Goal: Task Accomplishment & Management: Complete application form

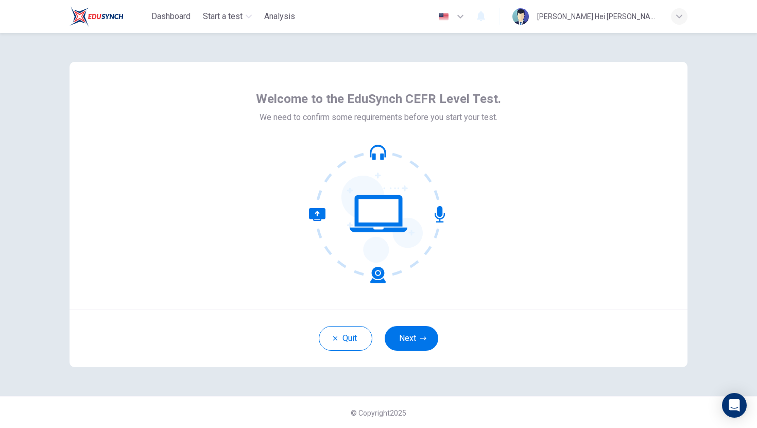
click at [417, 352] on div "Quit Next" at bounding box center [379, 338] width 618 height 58
click at [417, 349] on button "Next" at bounding box center [412, 338] width 54 height 25
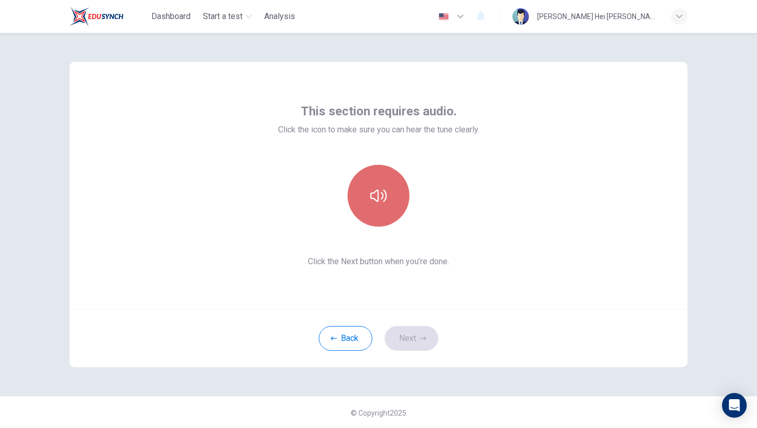
click at [380, 201] on icon "button" at bounding box center [378, 195] width 16 height 16
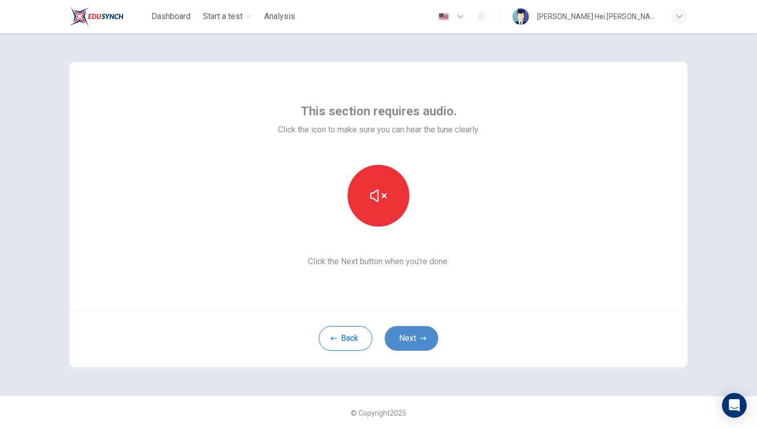
click at [421, 336] on icon "button" at bounding box center [423, 338] width 6 height 6
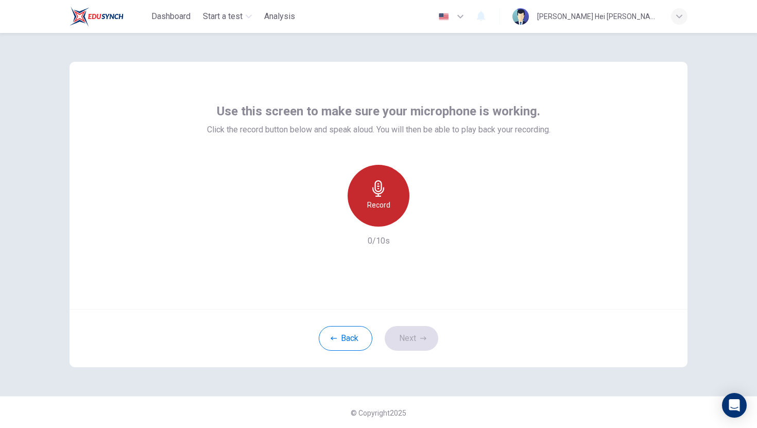
click at [376, 193] on icon "button" at bounding box center [378, 188] width 12 height 16
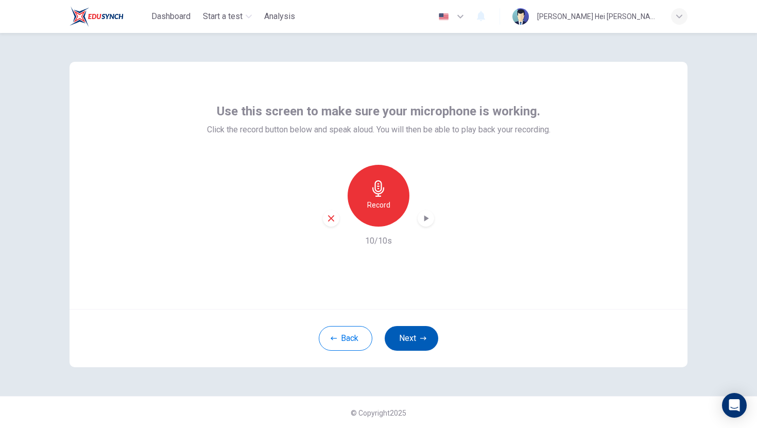
click at [430, 341] on button "Next" at bounding box center [412, 338] width 54 height 25
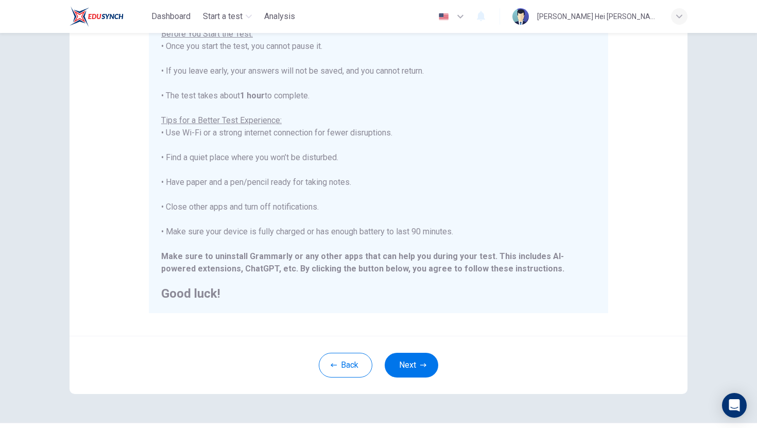
scroll to position [119, 0]
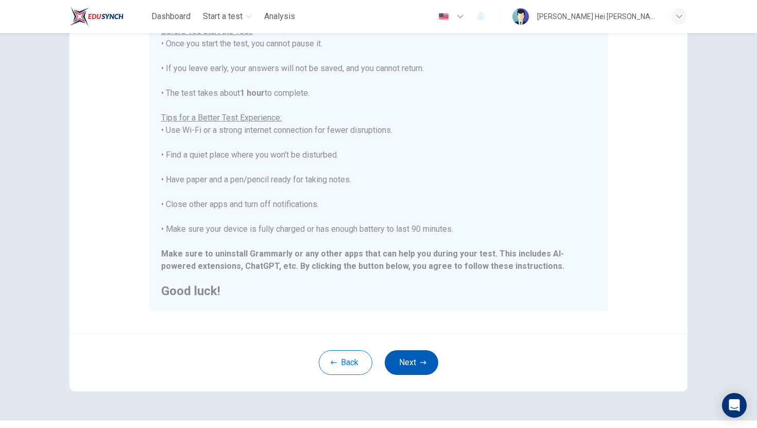
click at [420, 370] on button "Next" at bounding box center [412, 362] width 54 height 25
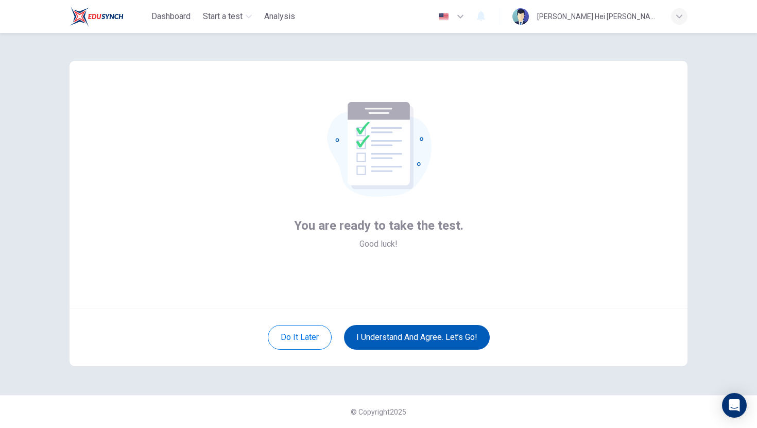
scroll to position [1, 0]
click at [425, 337] on button "I understand and agree. Let’s go!" at bounding box center [417, 337] width 146 height 25
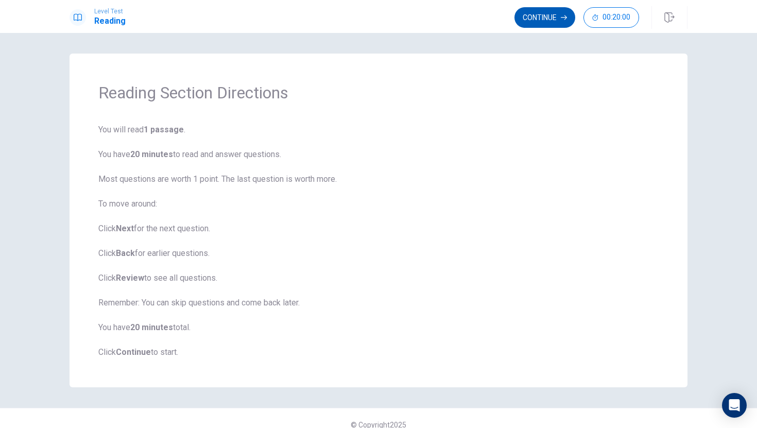
click at [544, 18] on button "Continue" at bounding box center [544, 17] width 61 height 21
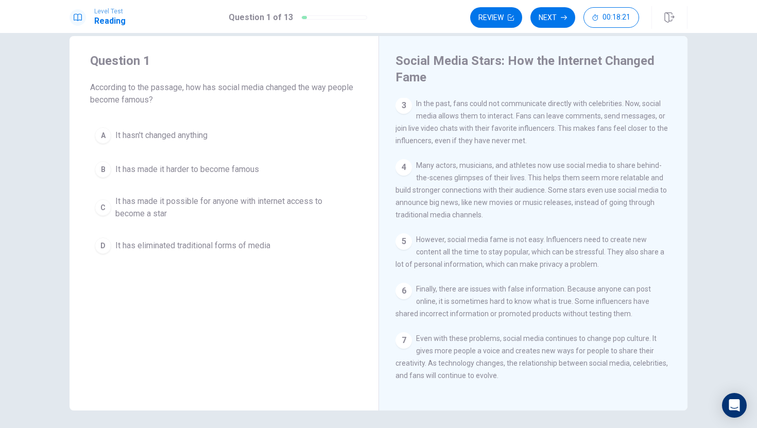
scroll to position [19, 0]
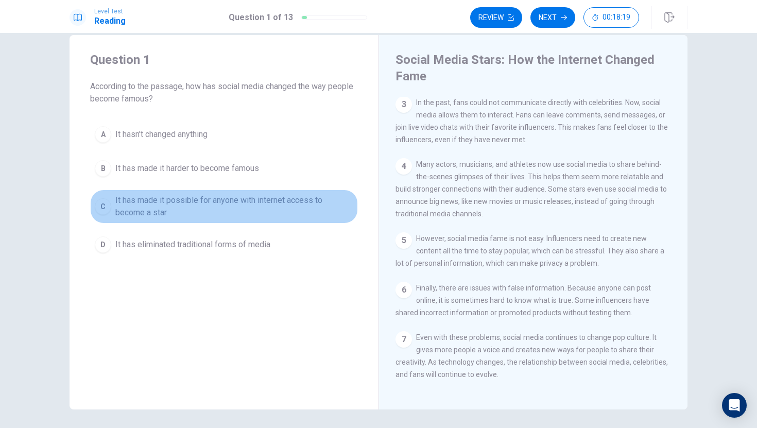
click at [104, 207] on div "C" at bounding box center [103, 206] width 16 height 16
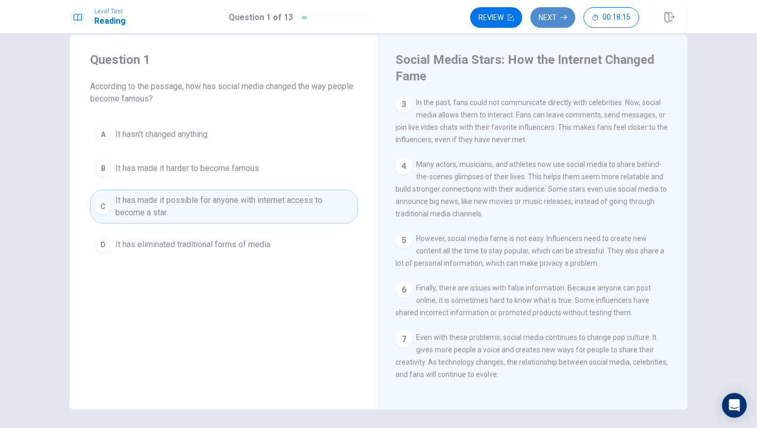
click at [559, 14] on button "Next" at bounding box center [552, 17] width 45 height 21
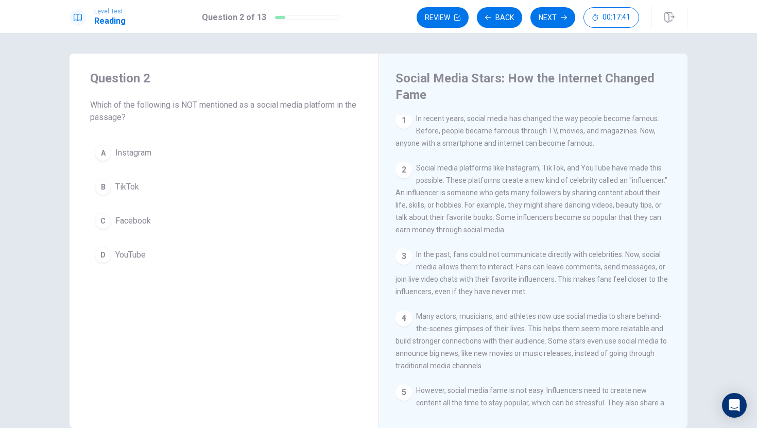
scroll to position [3, 0]
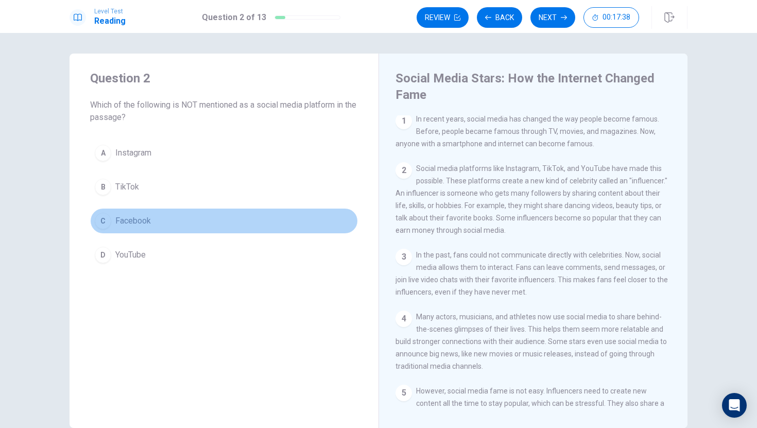
click at [106, 222] on div "C" at bounding box center [103, 221] width 16 height 16
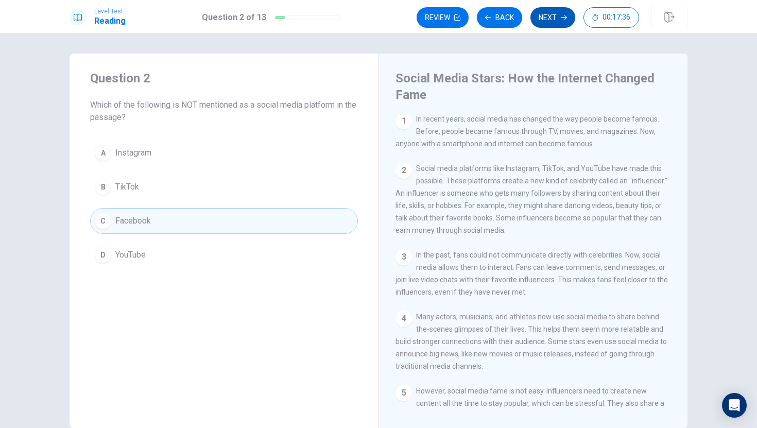
click at [554, 12] on button "Next" at bounding box center [552, 17] width 45 height 21
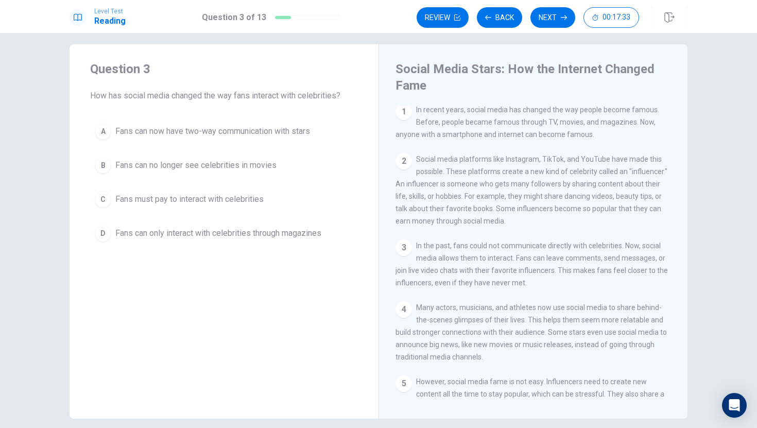
scroll to position [9, 0]
click at [102, 128] on div "A" at bounding box center [103, 132] width 16 height 16
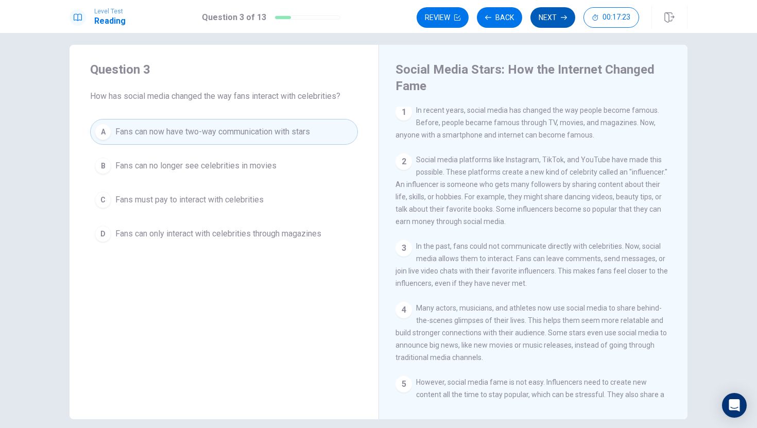
click at [536, 25] on button "Next" at bounding box center [552, 17] width 45 height 21
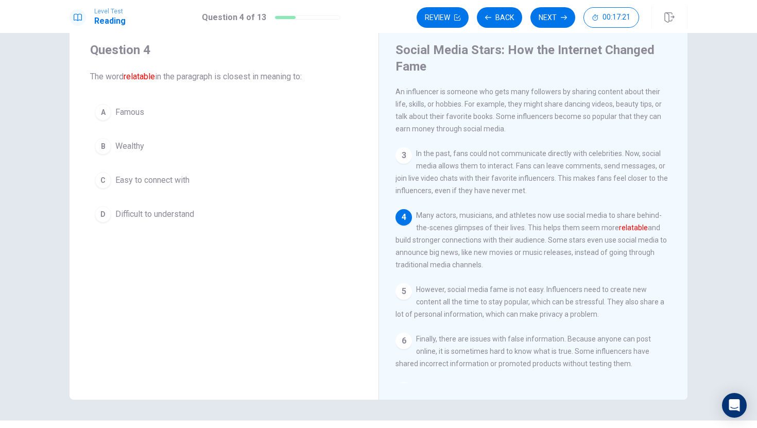
scroll to position [24, 0]
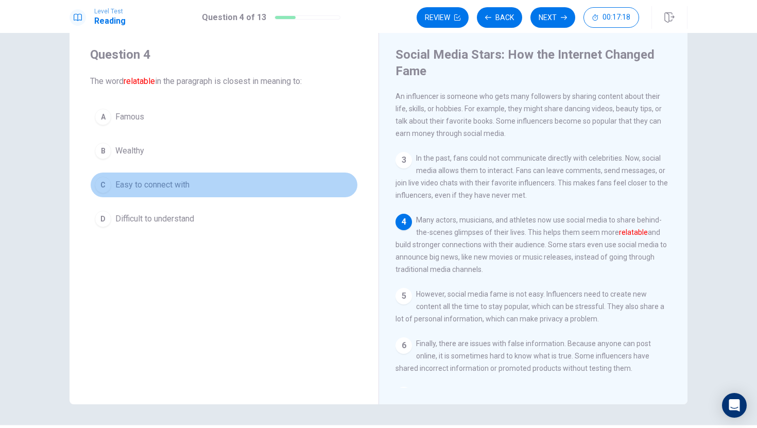
click at [101, 187] on div "C" at bounding box center [103, 185] width 16 height 16
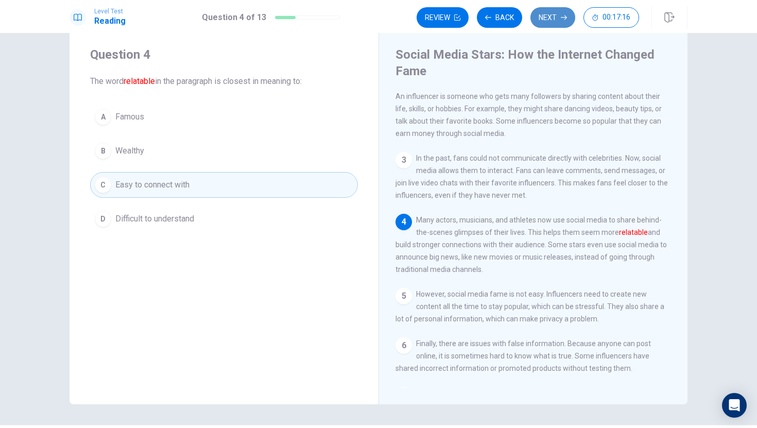
click at [530, 17] on button "Next" at bounding box center [552, 17] width 45 height 21
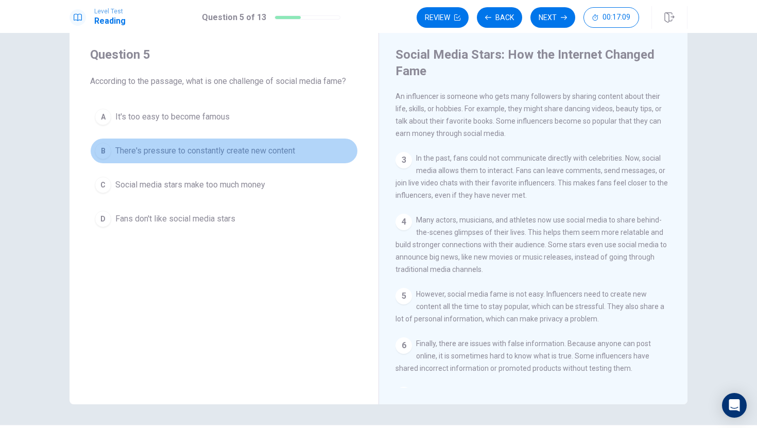
click at [103, 151] on div "B" at bounding box center [103, 151] width 16 height 16
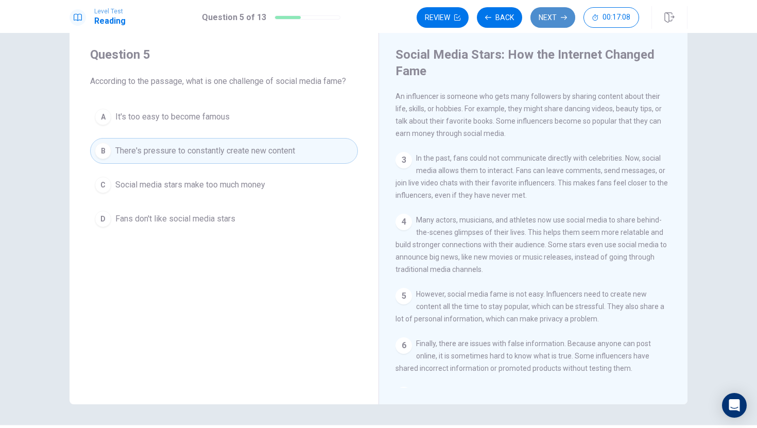
click at [561, 15] on icon "button" at bounding box center [564, 17] width 6 height 6
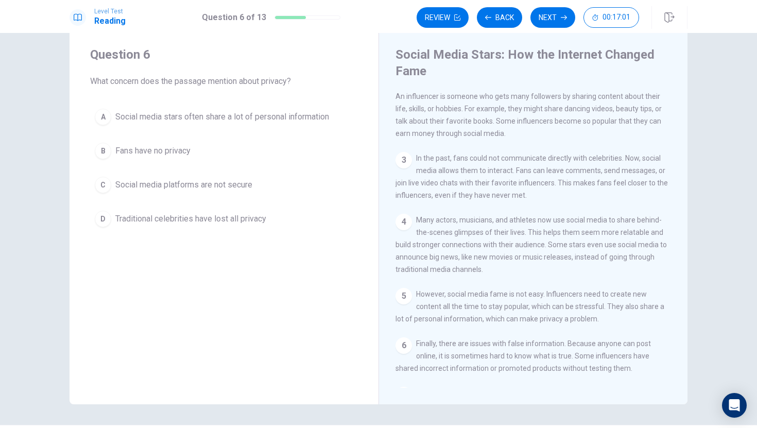
click at [110, 111] on button "A Social media stars often share a lot of personal information" at bounding box center [224, 117] width 268 height 26
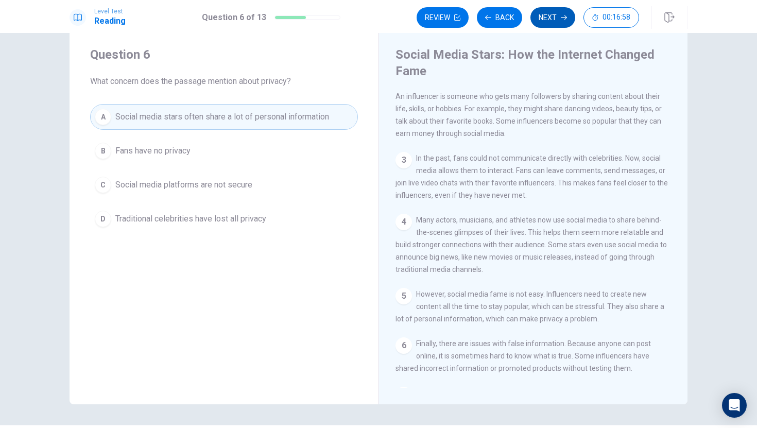
click at [561, 12] on button "Next" at bounding box center [552, 17] width 45 height 21
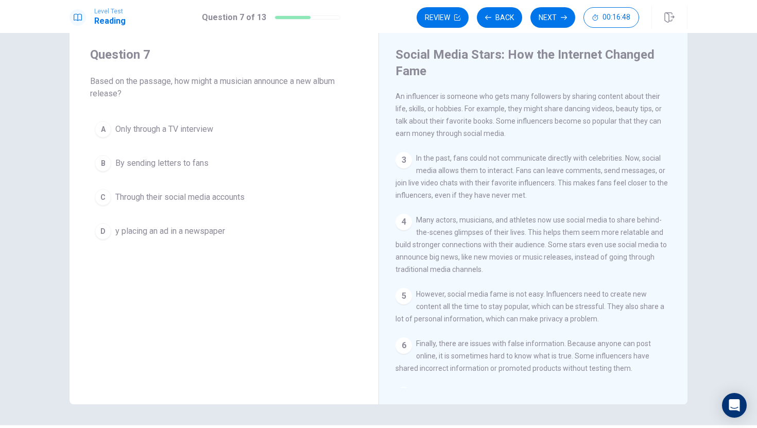
click at [99, 200] on div "C" at bounding box center [103, 197] width 16 height 16
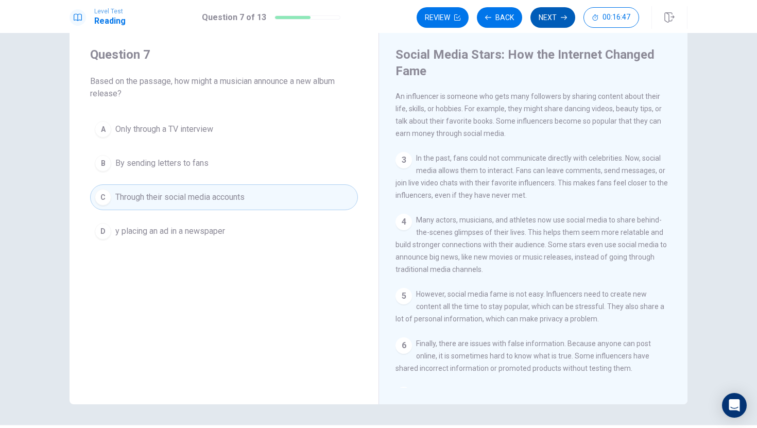
click at [540, 18] on button "Next" at bounding box center [552, 17] width 45 height 21
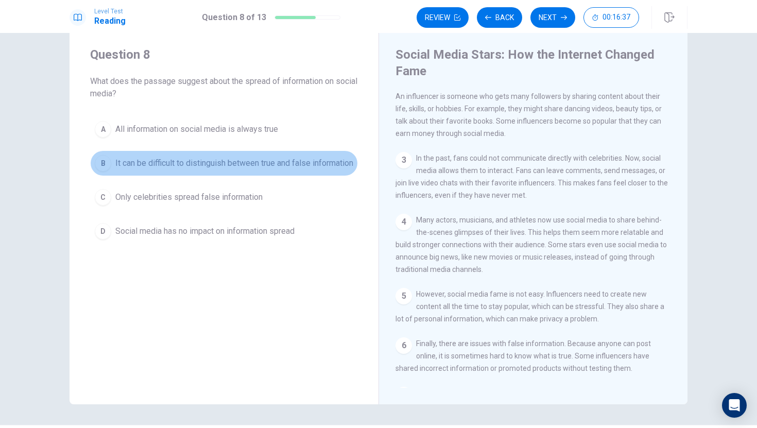
click at [103, 163] on div "B" at bounding box center [103, 163] width 16 height 16
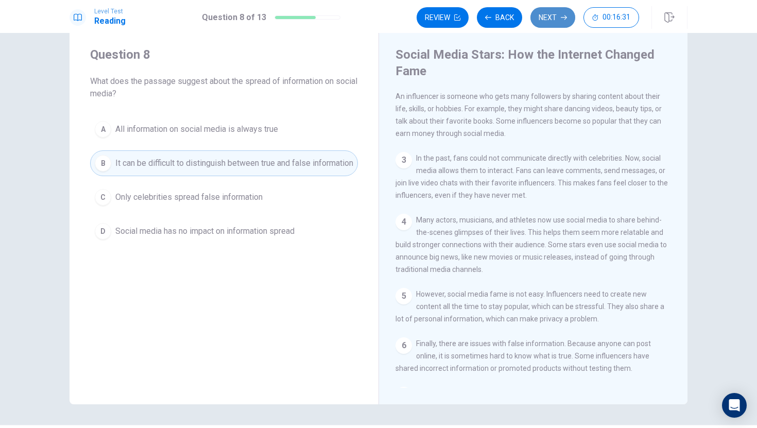
click at [545, 14] on button "Next" at bounding box center [552, 17] width 45 height 21
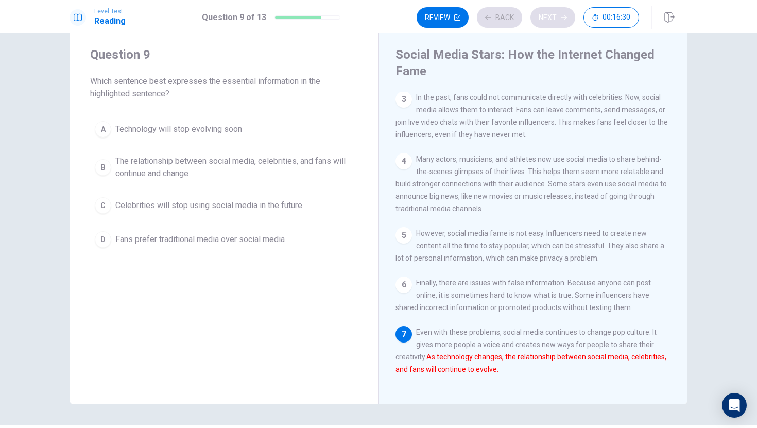
scroll to position [151, 0]
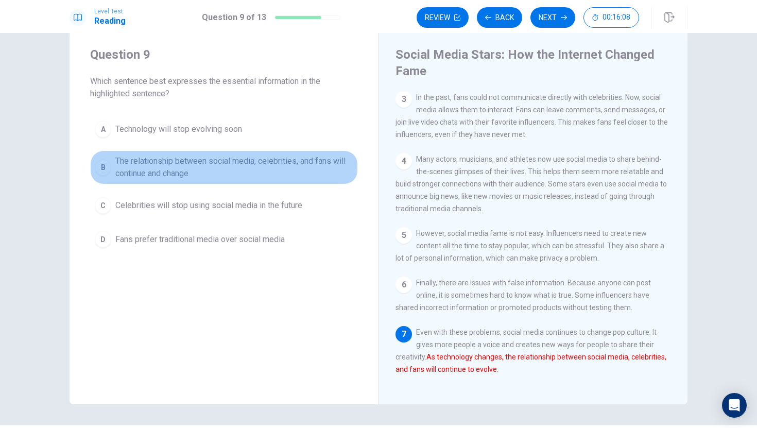
click at [105, 169] on div "B" at bounding box center [103, 167] width 16 height 16
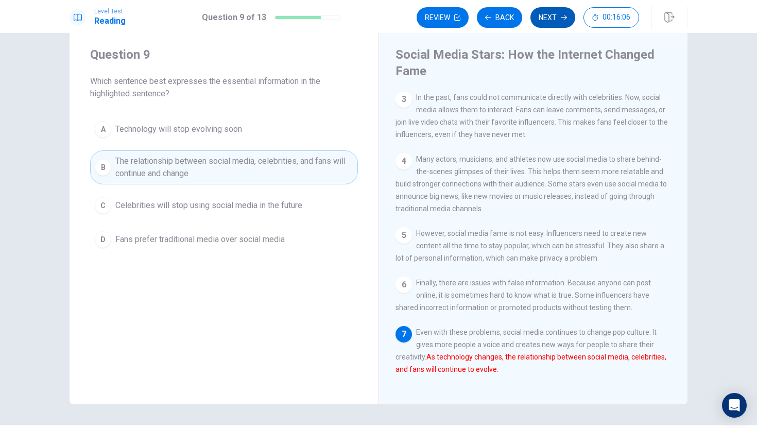
click at [547, 19] on button "Next" at bounding box center [552, 17] width 45 height 21
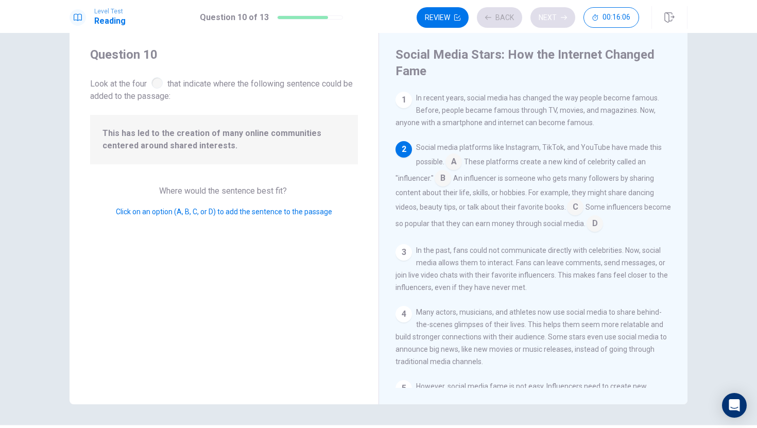
scroll to position [51, 0]
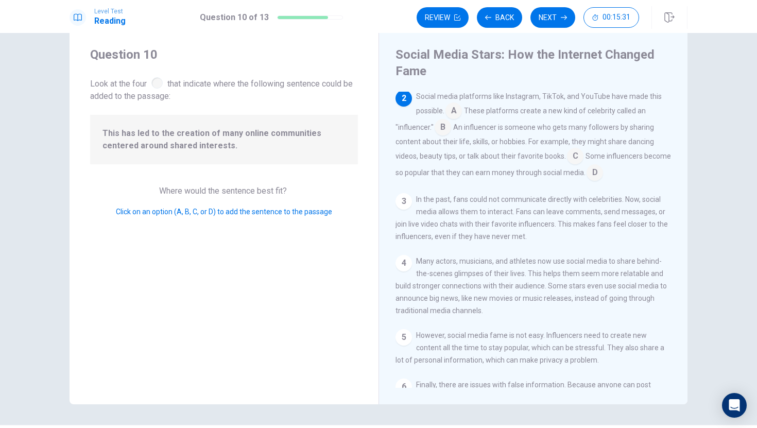
click at [597, 177] on input at bounding box center [594, 173] width 16 height 16
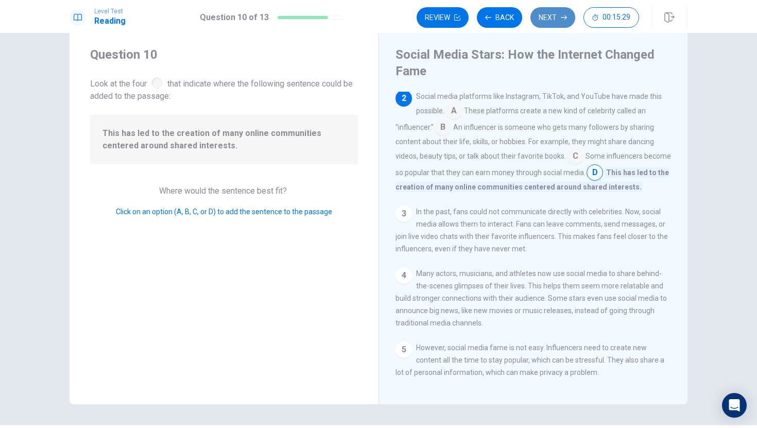
click at [545, 23] on button "Next" at bounding box center [552, 17] width 45 height 21
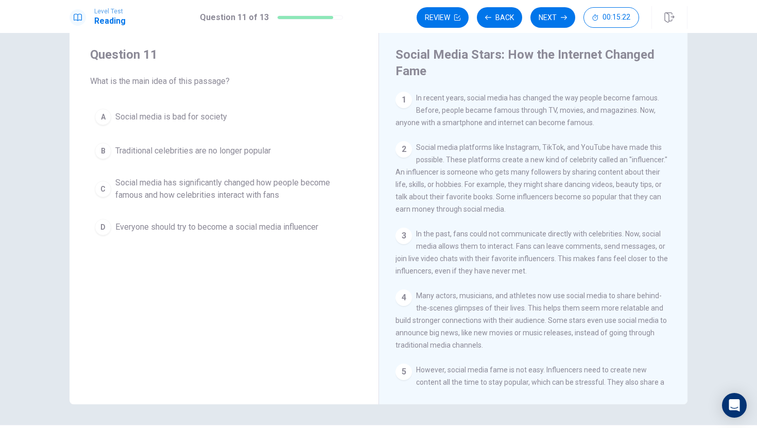
click at [107, 188] on div "C" at bounding box center [103, 189] width 16 height 16
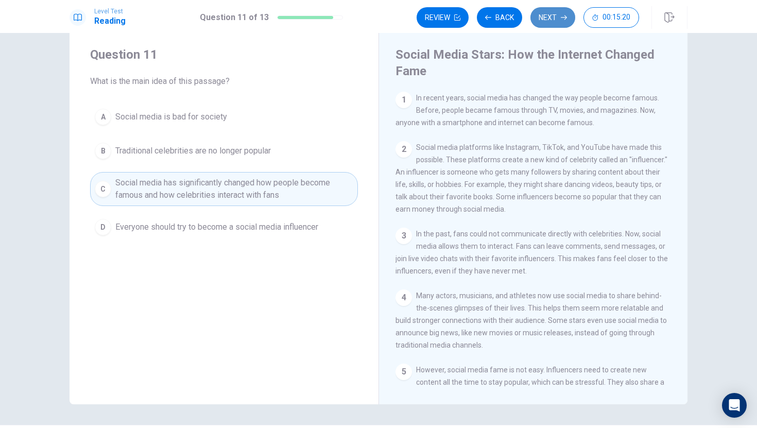
click at [550, 16] on button "Next" at bounding box center [552, 17] width 45 height 21
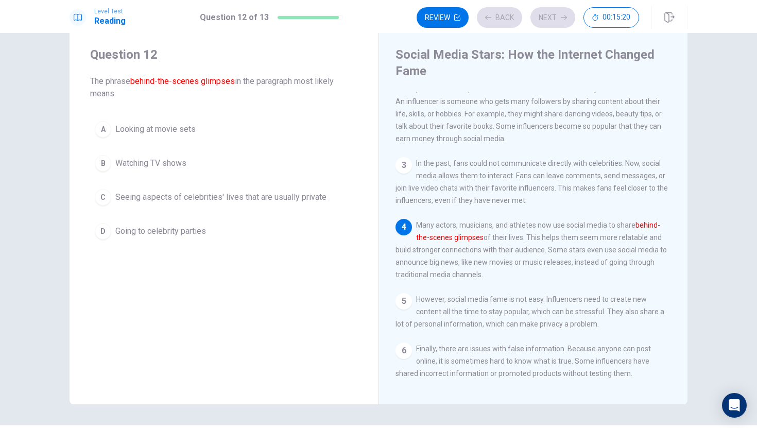
scroll to position [76, 0]
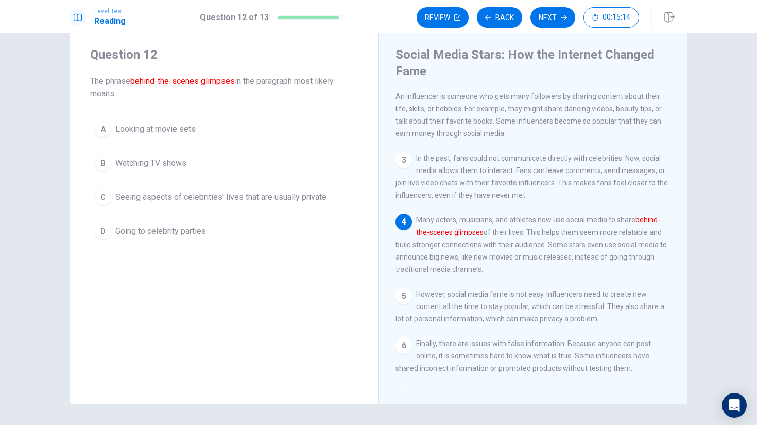
click at [99, 193] on div "C" at bounding box center [103, 197] width 16 height 16
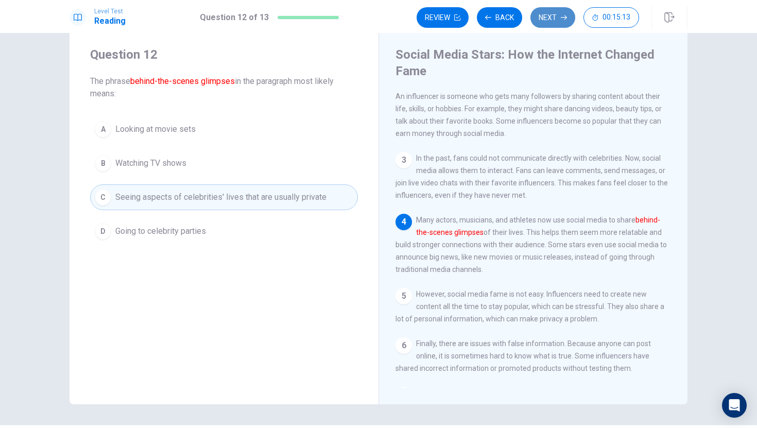
click at [557, 23] on button "Next" at bounding box center [552, 17] width 45 height 21
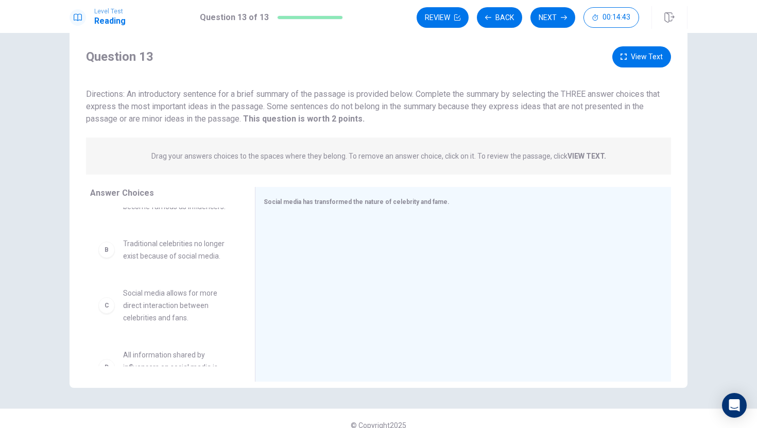
scroll to position [0, 0]
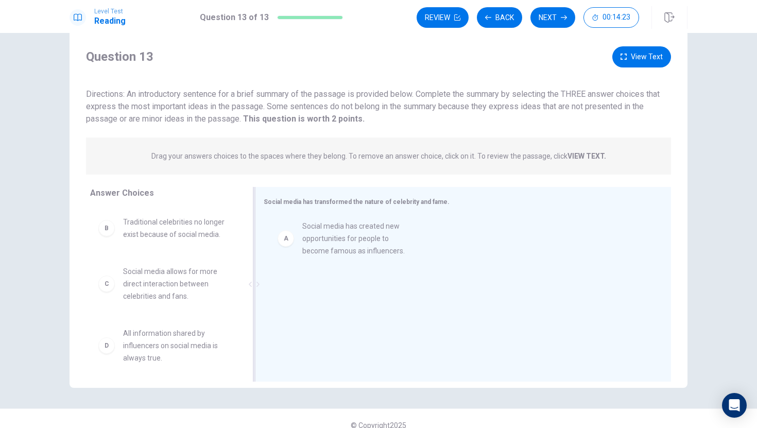
drag, startPoint x: 108, startPoint y: 236, endPoint x: 363, endPoint y: 240, distance: 255.4
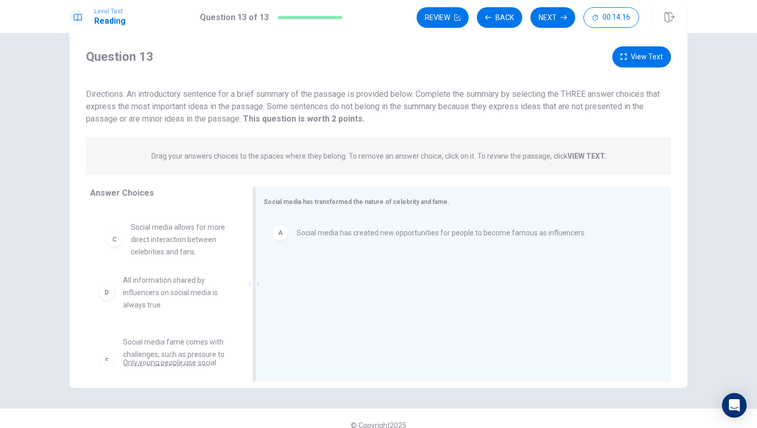
scroll to position [38, 0]
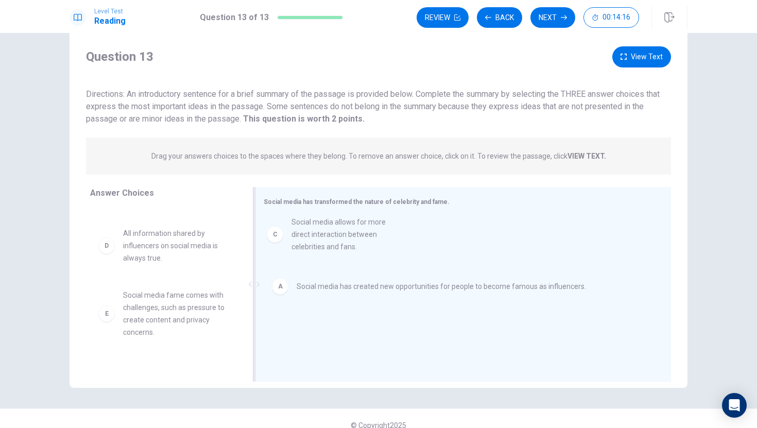
drag, startPoint x: 108, startPoint y: 236, endPoint x: 279, endPoint y: 231, distance: 171.0
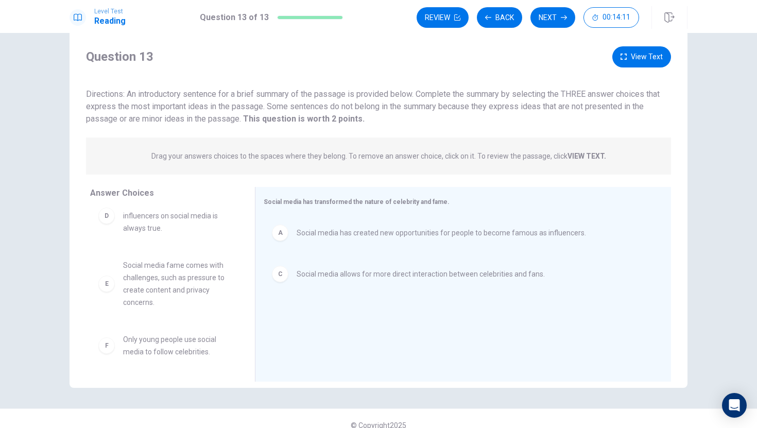
scroll to position [37, 0]
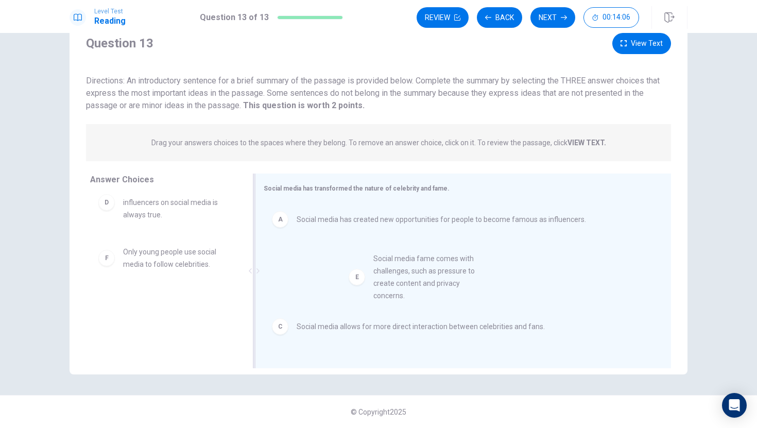
drag, startPoint x: 106, startPoint y: 271, endPoint x: 365, endPoint y: 278, distance: 258.5
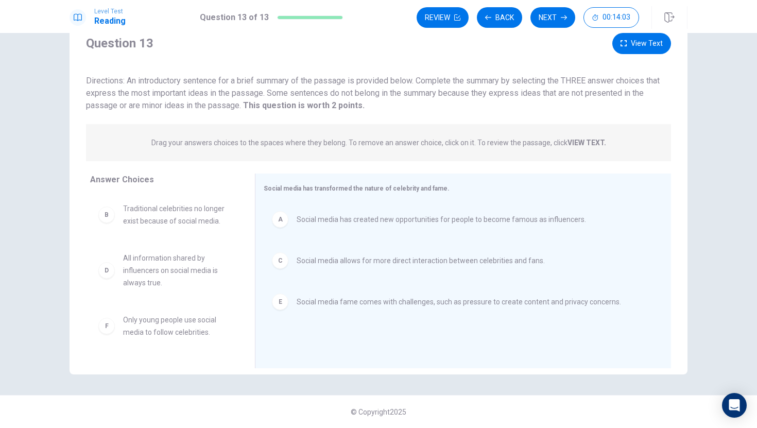
scroll to position [0, 0]
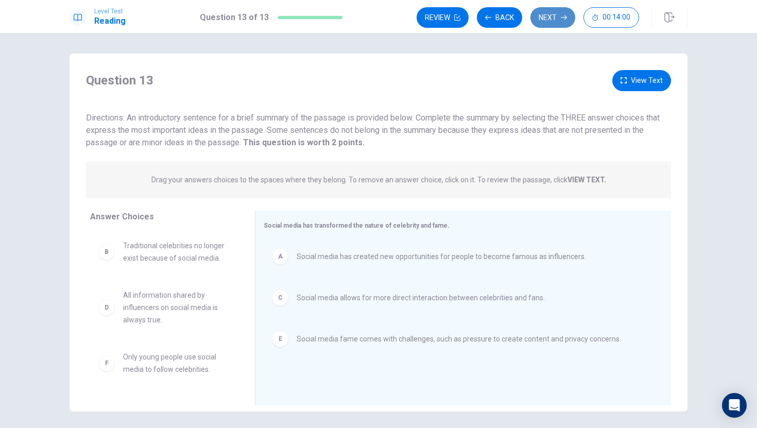
click at [551, 14] on button "Next" at bounding box center [552, 17] width 45 height 21
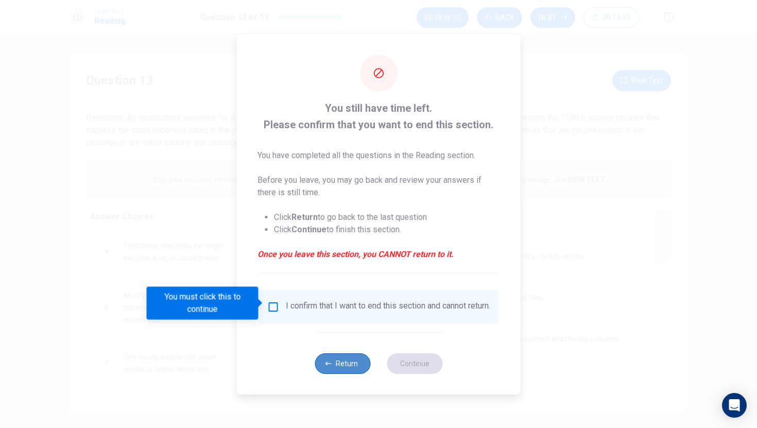
click at [338, 365] on button "Return" at bounding box center [343, 363] width 56 height 21
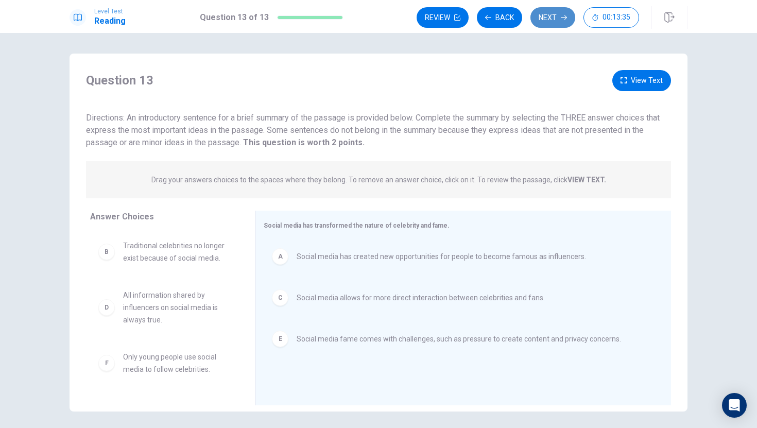
click at [561, 23] on button "Next" at bounding box center [552, 17] width 45 height 21
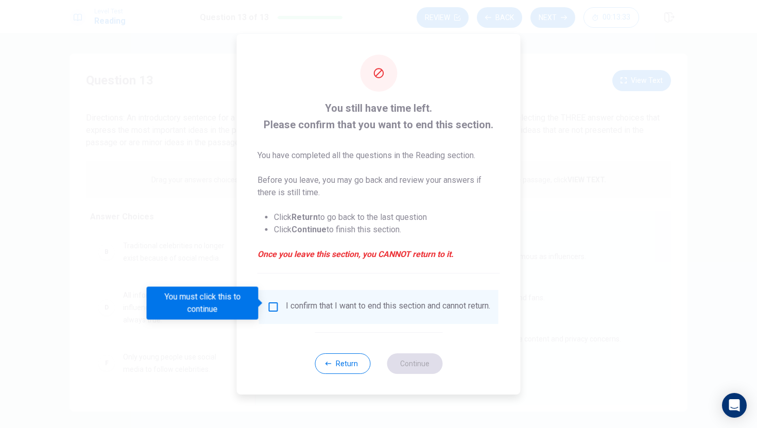
click at [276, 304] on input "You must click this to continue" at bounding box center [273, 307] width 12 height 12
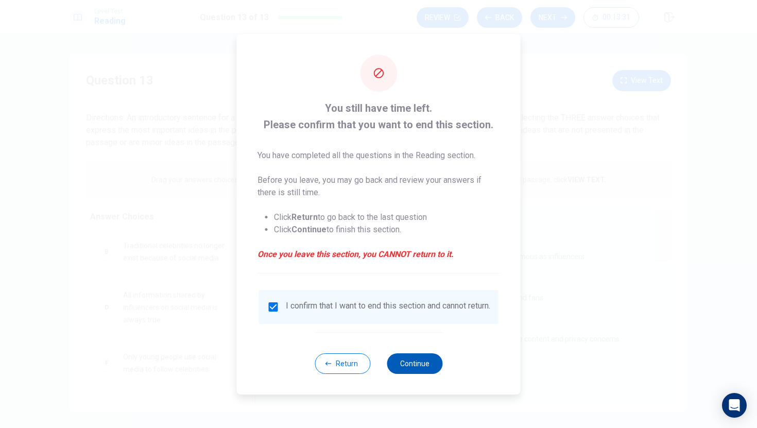
click at [428, 370] on button "Continue" at bounding box center [415, 363] width 56 height 21
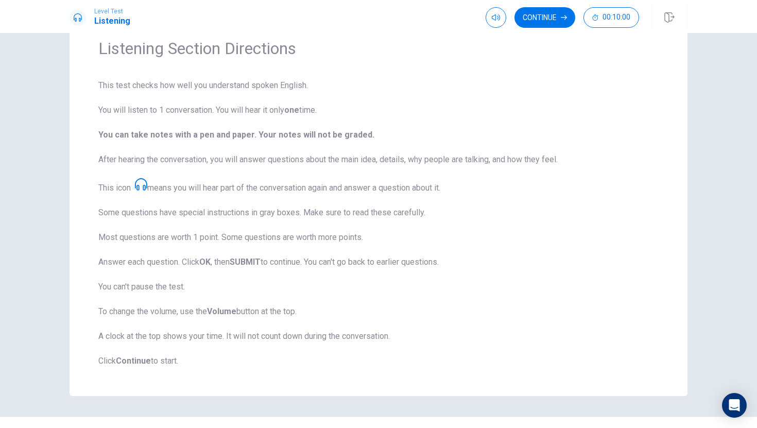
scroll to position [44, 0]
click at [545, 21] on button "Continue" at bounding box center [544, 17] width 61 height 21
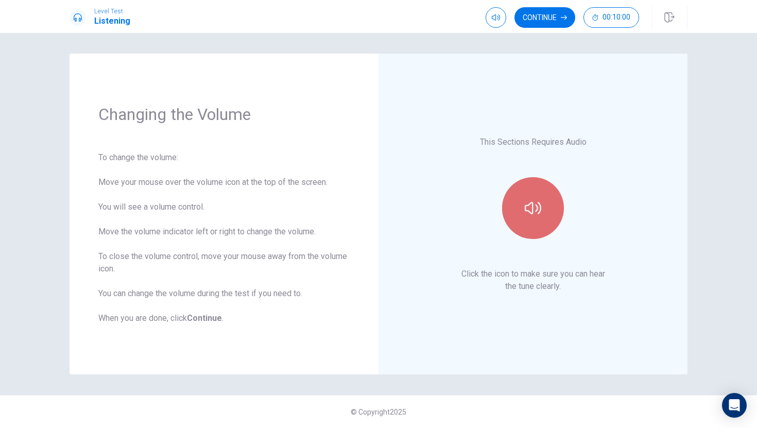
click at [527, 192] on button "button" at bounding box center [533, 208] width 62 height 62
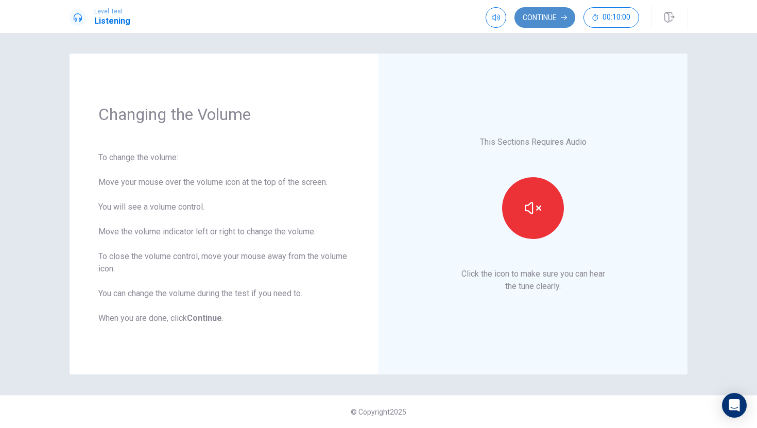
click at [525, 20] on button "Continue" at bounding box center [544, 17] width 61 height 21
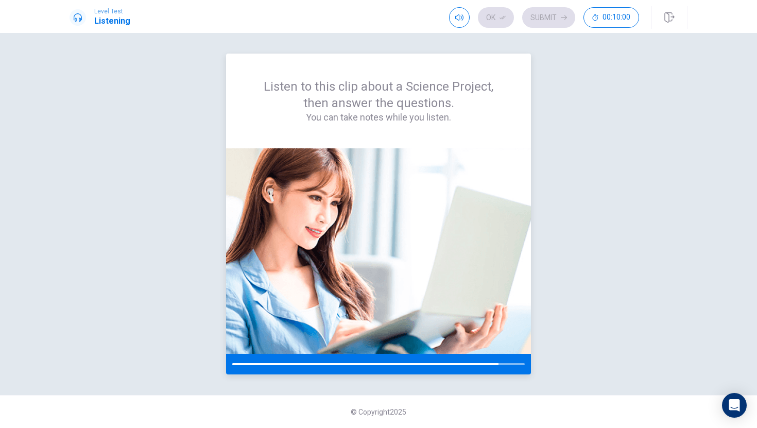
click at [411, 207] on img at bounding box center [378, 250] width 305 height 205
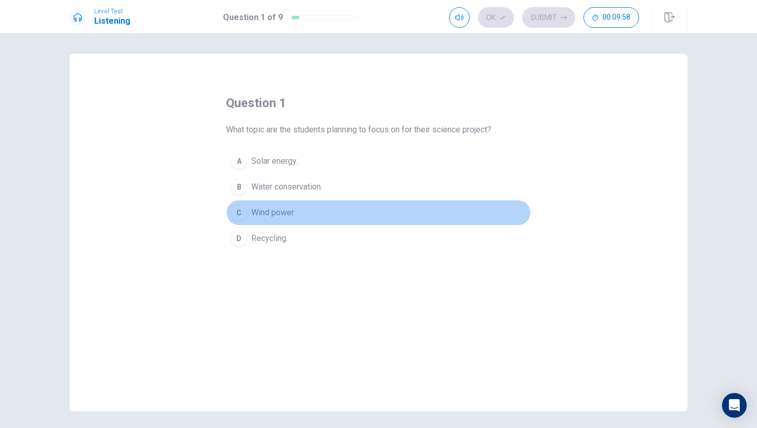
click at [245, 213] on div "C" at bounding box center [239, 212] width 16 height 16
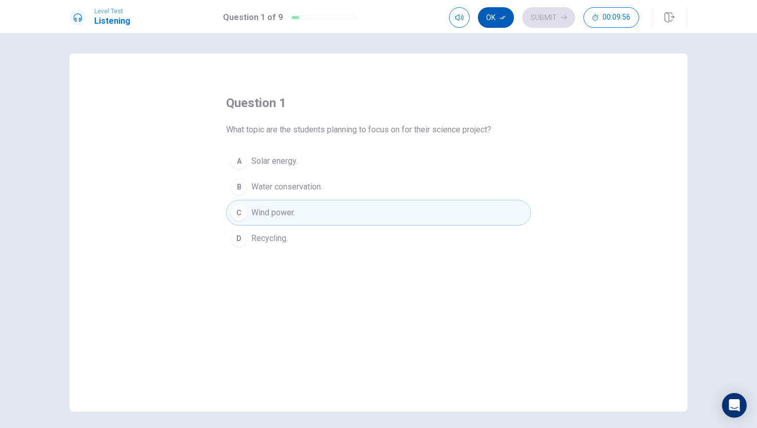
click at [505, 16] on icon "button" at bounding box center [502, 17] width 6 height 6
click at [505, 16] on div "Ok Submit 00:09:56" at bounding box center [544, 17] width 190 height 21
click at [548, 14] on button "Submit" at bounding box center [548, 17] width 53 height 21
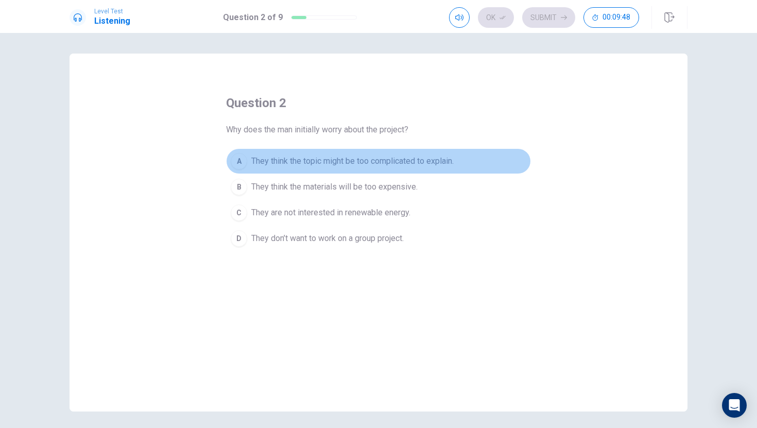
click at [331, 158] on span "They think the topic might be too complicated to explain." at bounding box center [352, 161] width 202 height 12
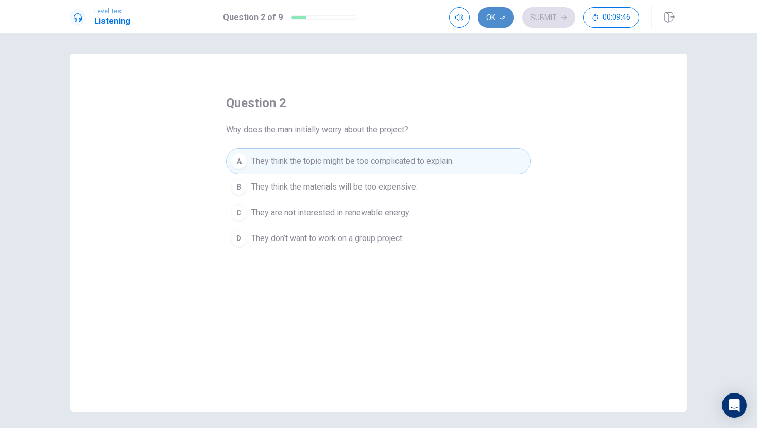
click at [492, 20] on button "Ok" at bounding box center [496, 17] width 36 height 21
click at [551, 15] on button "Submit" at bounding box center [548, 17] width 53 height 21
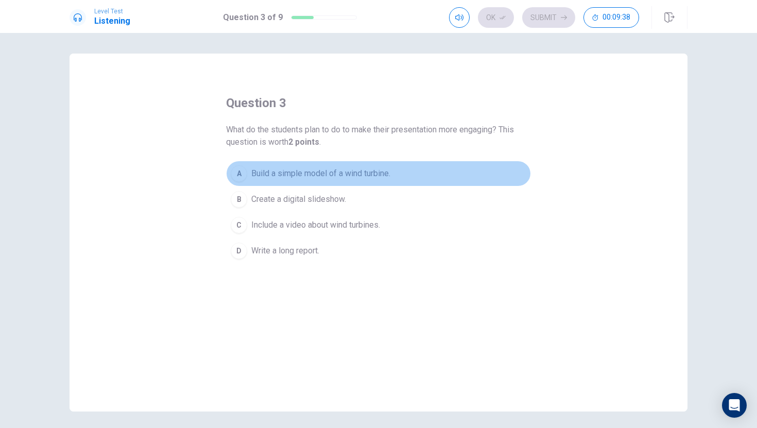
click at [375, 171] on span "Build a simple model of a wind turbine." at bounding box center [320, 173] width 139 height 12
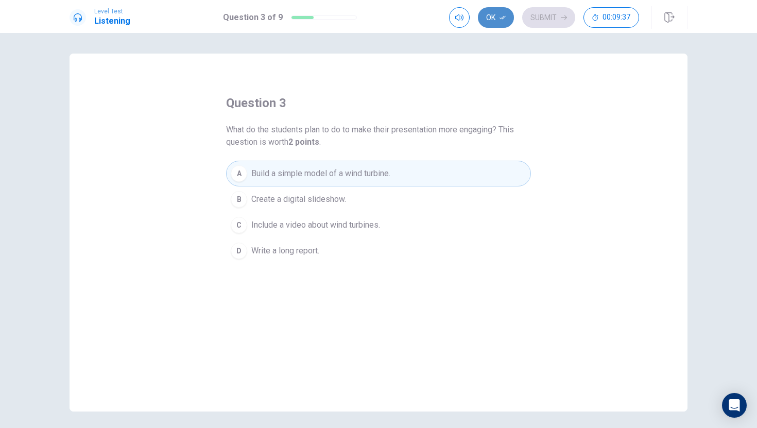
click at [497, 15] on button "Ok" at bounding box center [496, 17] width 36 height 21
click at [533, 16] on button "Submit" at bounding box center [548, 17] width 53 height 21
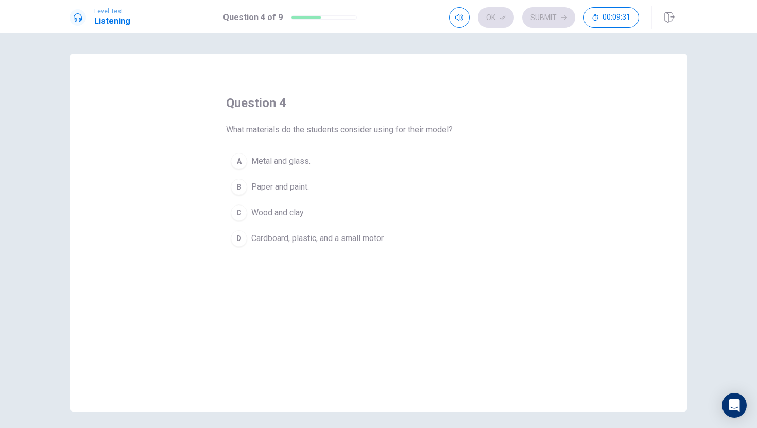
click at [301, 238] on span "Cardboard, plastic, and a small motor." at bounding box center [317, 238] width 133 height 12
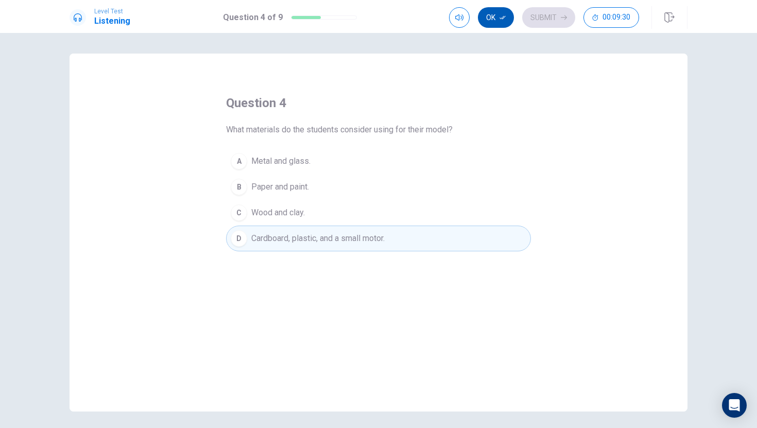
click at [496, 19] on button "Ok" at bounding box center [496, 17] width 36 height 21
click at [566, 5] on div "Level Test Listening Question 4 of 9 Ok Submit 00:09:29" at bounding box center [378, 16] width 757 height 33
click at [563, 8] on button "Submit" at bounding box center [548, 17] width 53 height 21
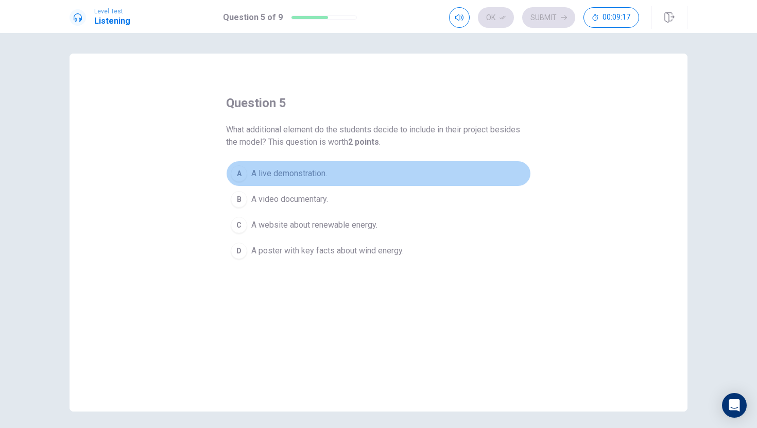
click at [311, 177] on span "A live demonstration." at bounding box center [289, 173] width 76 height 12
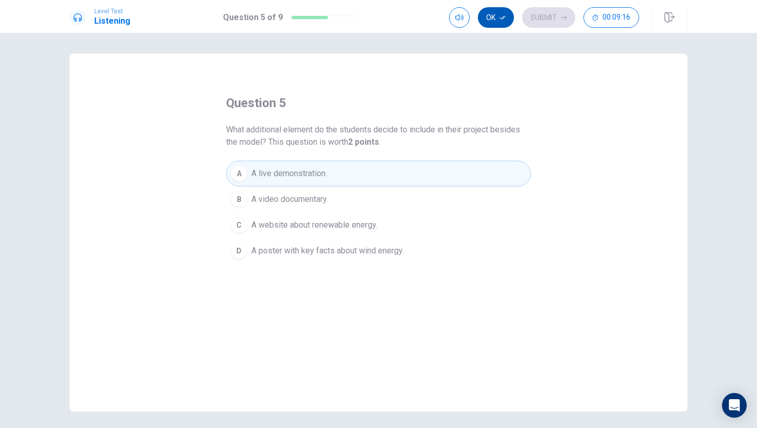
click at [489, 13] on button "Ok" at bounding box center [496, 17] width 36 height 21
click at [552, 12] on button "Submit" at bounding box center [548, 17] width 53 height 21
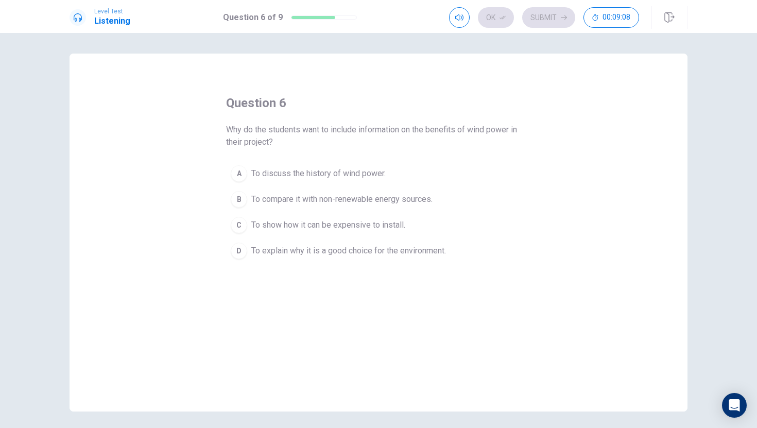
click at [372, 245] on span "To explain why it is a good choice for the environment." at bounding box center [348, 251] width 195 height 12
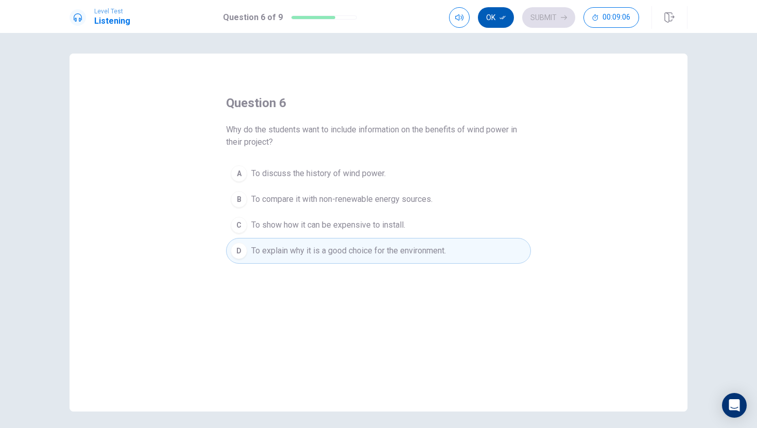
click at [486, 15] on button "Ok" at bounding box center [496, 17] width 36 height 21
click at [536, 21] on button "Submit" at bounding box center [548, 17] width 53 height 21
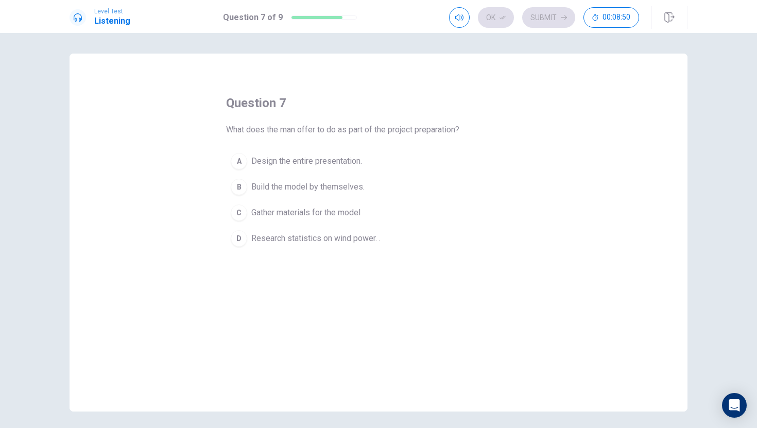
click at [340, 183] on span "Build the model by themselves." at bounding box center [307, 187] width 113 height 12
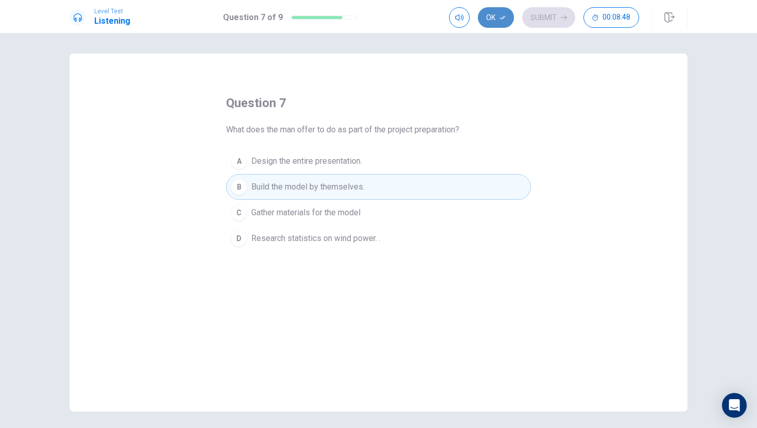
click at [501, 16] on icon "button" at bounding box center [502, 17] width 6 height 6
click at [532, 16] on button "Submit" at bounding box center [548, 17] width 53 height 21
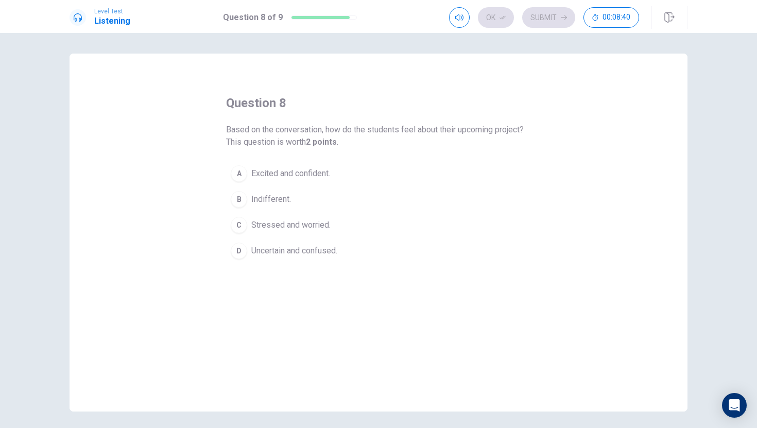
click at [309, 172] on span "Excited and confident." at bounding box center [290, 173] width 79 height 12
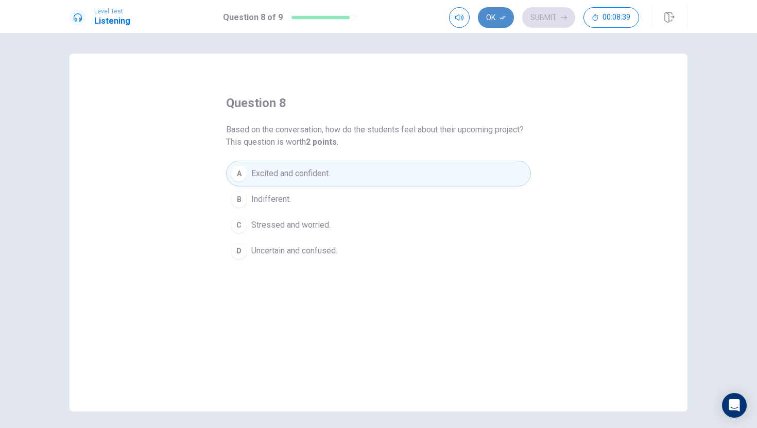
click at [491, 18] on button "Ok" at bounding box center [496, 17] width 36 height 21
click at [501, 21] on div "Ok Submit 00:08:37" at bounding box center [544, 17] width 190 height 21
click at [431, 197] on button "B Indifferent." at bounding box center [378, 199] width 305 height 26
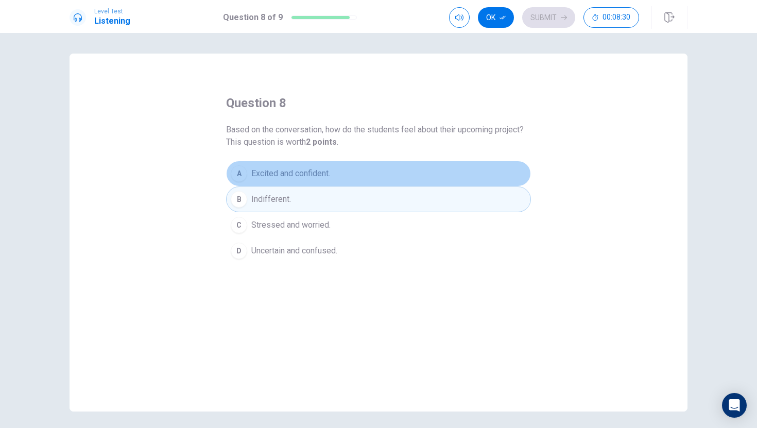
click at [435, 178] on button "A Excited and confident." at bounding box center [378, 174] width 305 height 26
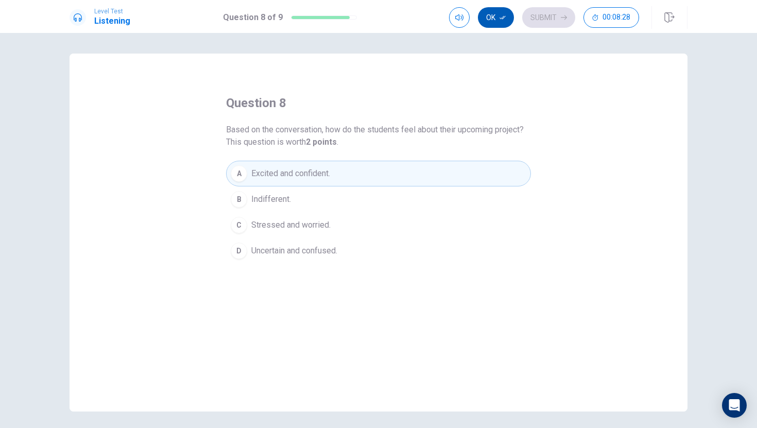
click at [499, 11] on button "Ok" at bounding box center [496, 17] width 36 height 21
click at [539, 16] on button "Submit" at bounding box center [548, 17] width 53 height 21
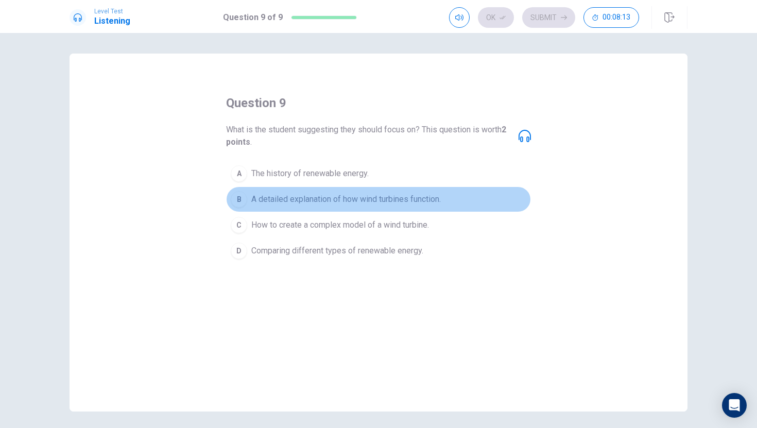
click at [356, 193] on button "B A detailed explanation of how wind turbines function." at bounding box center [378, 199] width 305 height 26
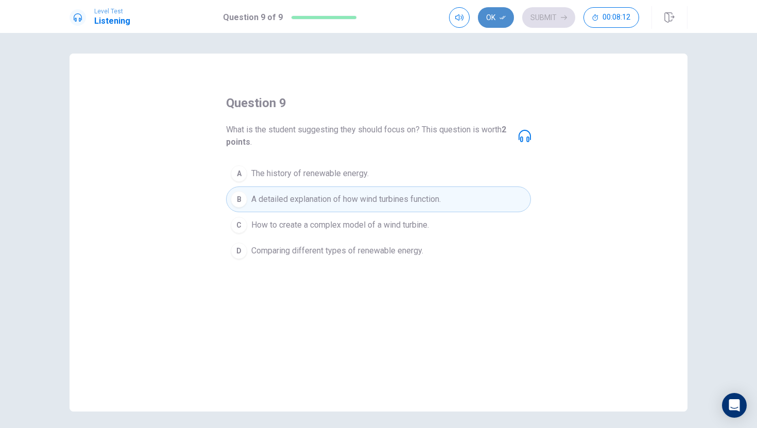
click at [493, 23] on button "Ok" at bounding box center [496, 17] width 36 height 21
click at [539, 23] on button "Submit" at bounding box center [548, 17] width 53 height 21
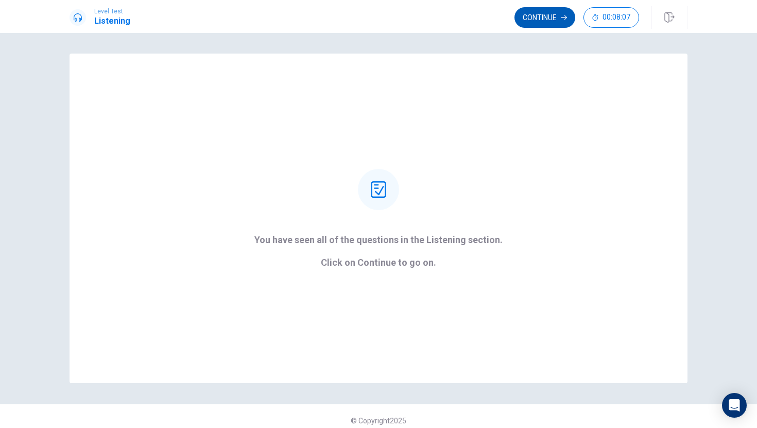
click at [534, 11] on button "Continue" at bounding box center [544, 17] width 61 height 21
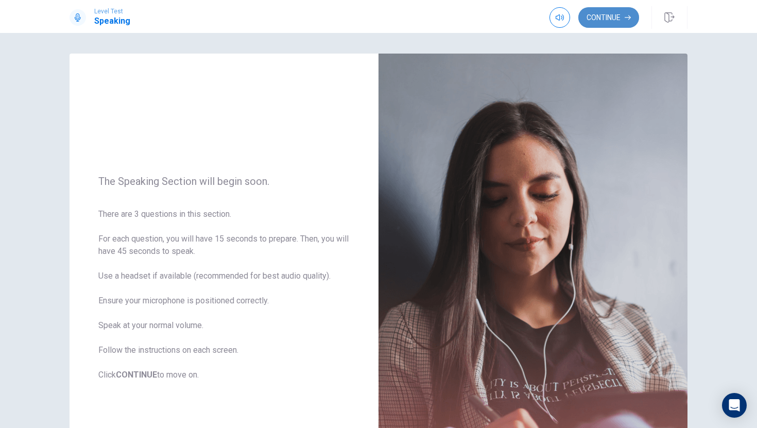
click at [593, 18] on button "Continue" at bounding box center [608, 17] width 61 height 21
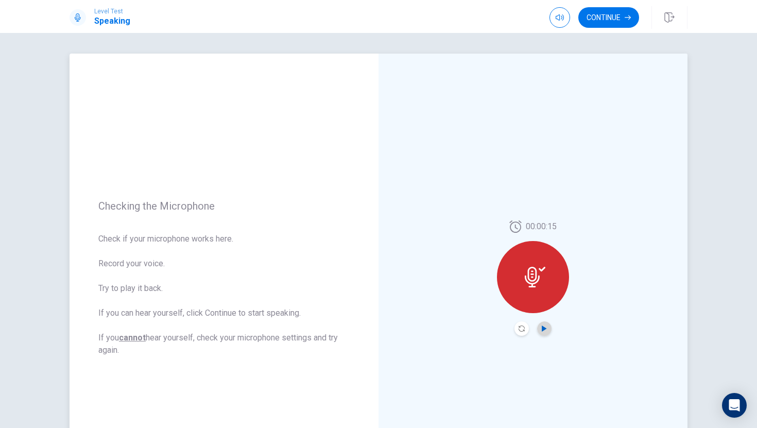
click at [542, 331] on icon "Play Audio" at bounding box center [544, 328] width 5 height 6
click at [548, 334] on button "Play Audio" at bounding box center [544, 328] width 14 height 14
click at [622, 18] on button "Continue" at bounding box center [608, 17] width 61 height 21
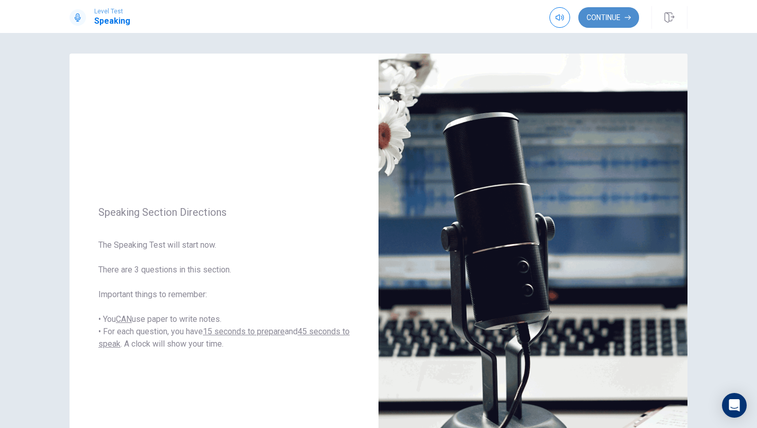
click at [610, 19] on button "Continue" at bounding box center [608, 17] width 61 height 21
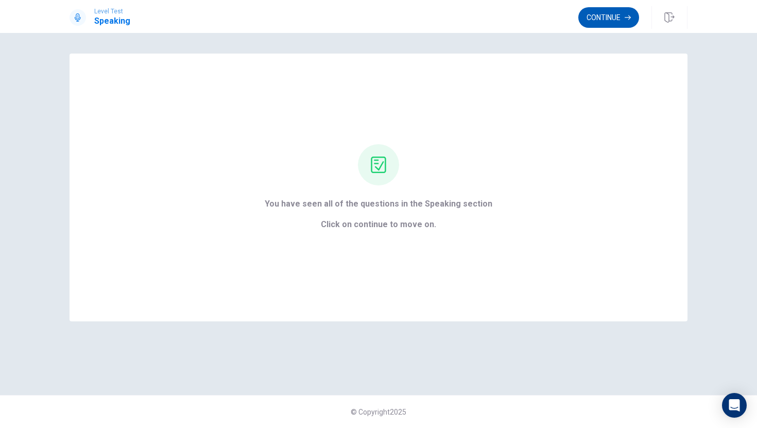
click at [630, 13] on button "Continue" at bounding box center [608, 17] width 61 height 21
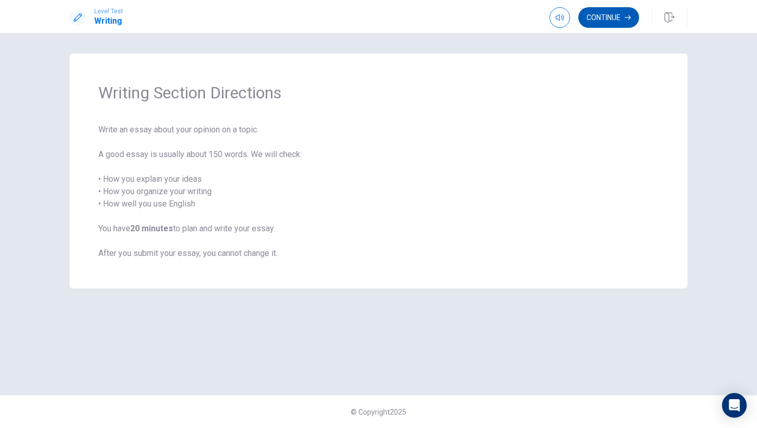
click at [601, 23] on button "Continue" at bounding box center [608, 17] width 61 height 21
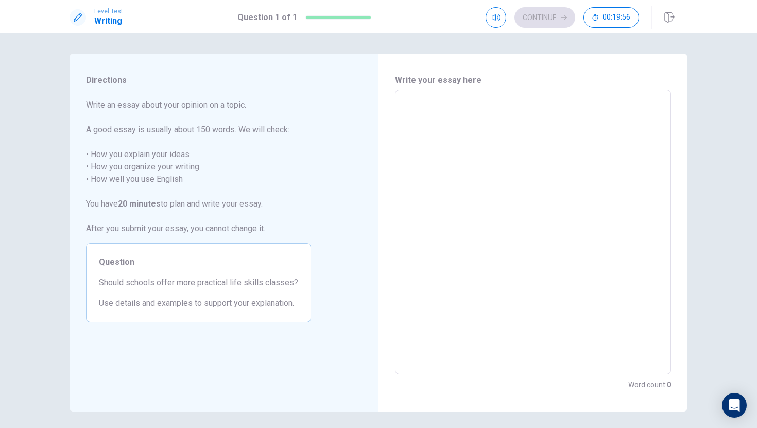
click at [143, 119] on span "Write an essay about your opinion on a topic. A good essay is usually about 150…" at bounding box center [198, 167] width 225 height 136
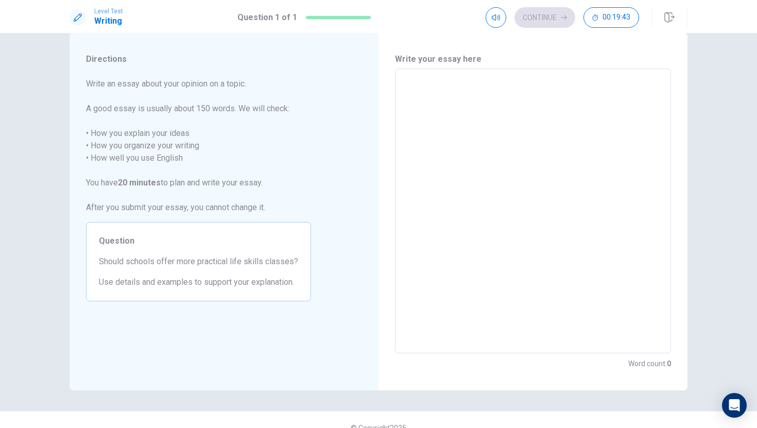
scroll to position [37, 0]
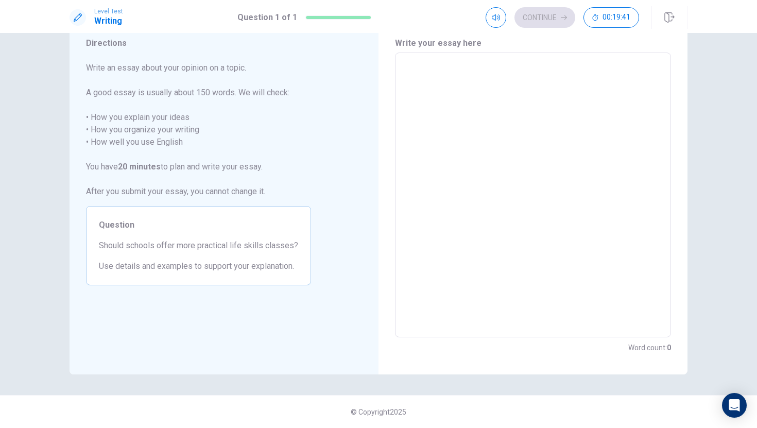
click at [187, 238] on div "Question Should schools offer more practical life skills classes? Use details a…" at bounding box center [198, 245] width 225 height 79
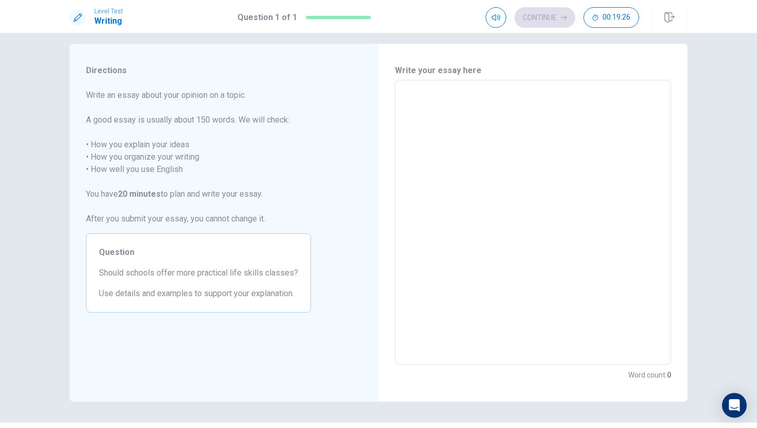
scroll to position [0, 0]
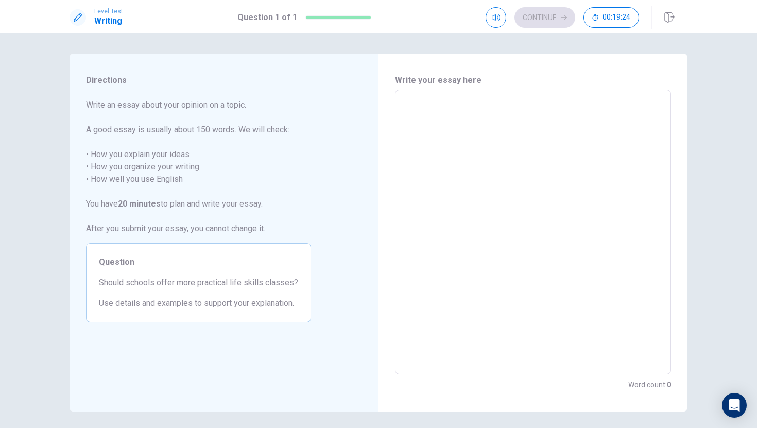
click at [451, 96] on div "x ​" at bounding box center [533, 232] width 276 height 285
type textarea "x"
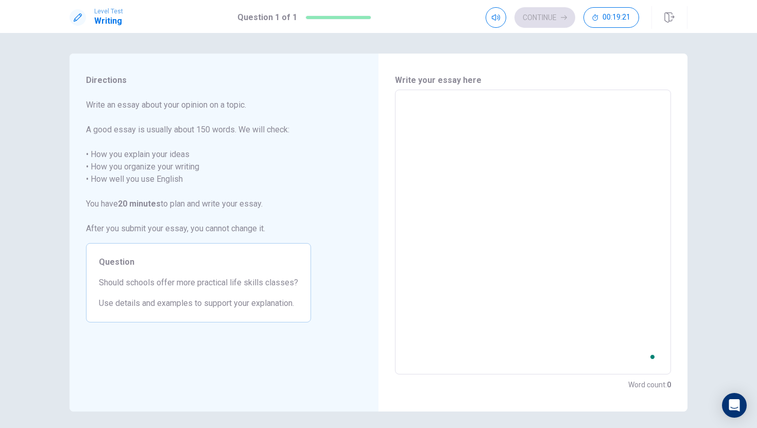
type textarea "x"
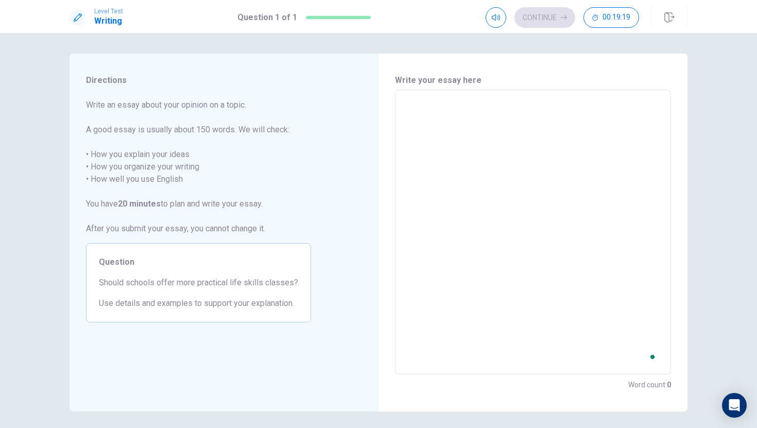
type textarea "x"
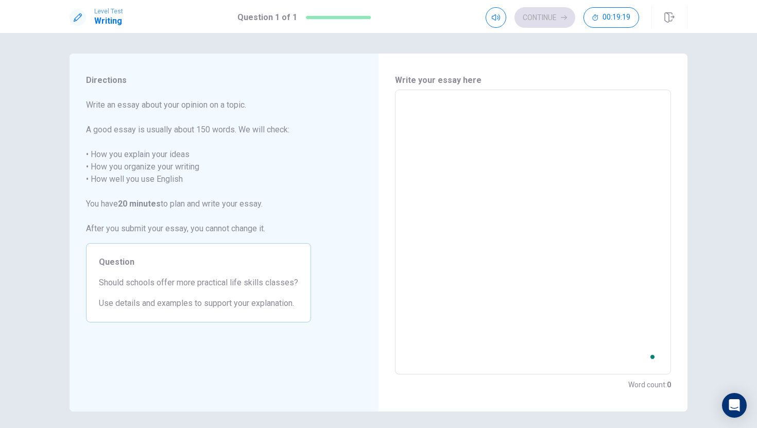
type textarea "x"
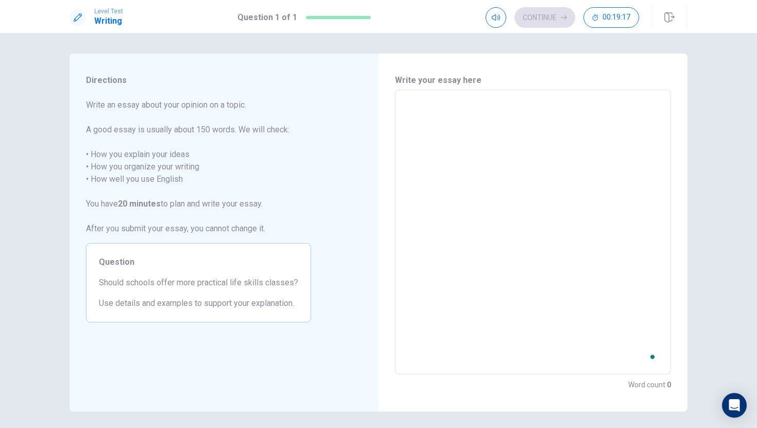
type textarea "x"
type textarea "S"
type textarea "x"
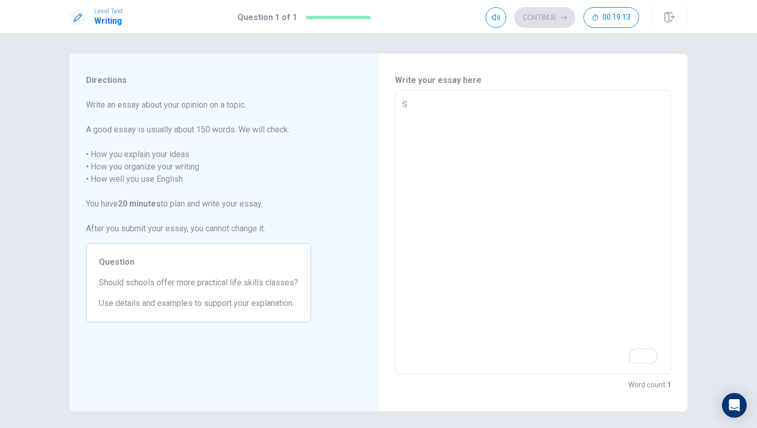
type textarea "Sh"
type textarea "x"
type textarea "Sho"
type textarea "x"
type textarea "Shou"
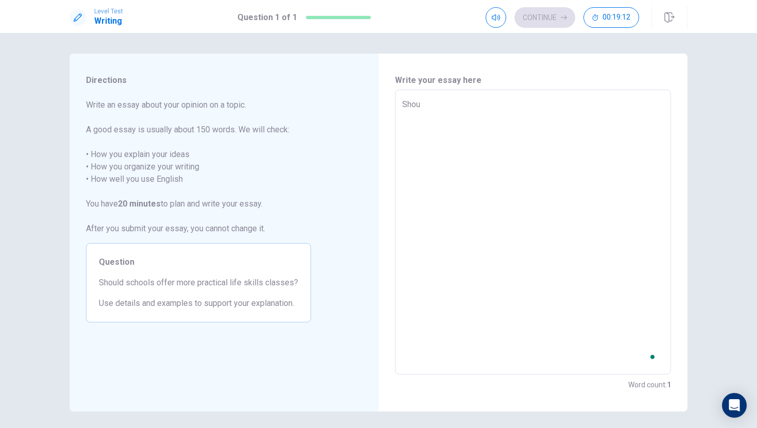
type textarea "x"
type textarea "Shoul"
type textarea "x"
type textarea "Should"
type textarea "x"
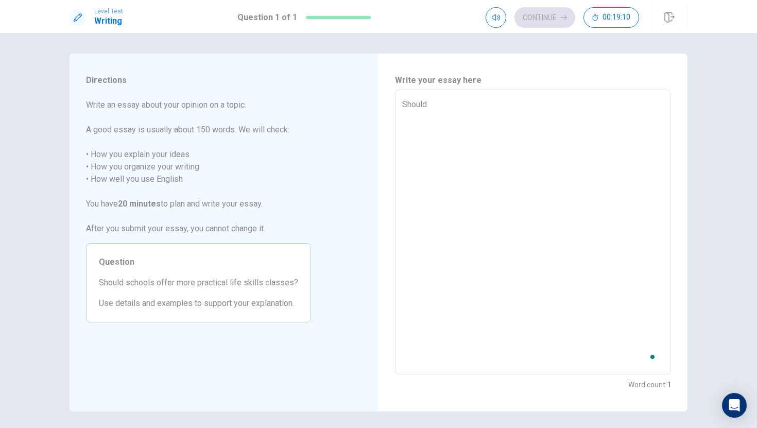
type textarea "Should"
type textarea "x"
type textarea "Should s"
type textarea "x"
type textarea "Should sc"
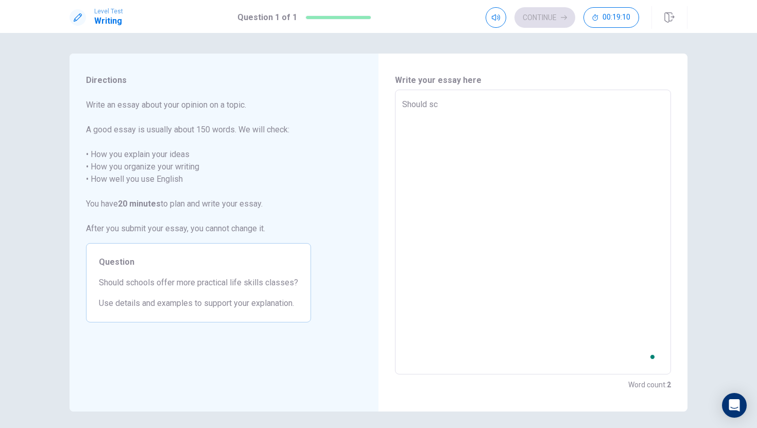
type textarea "x"
type textarea "Should sch"
type textarea "x"
type textarea "Should scho"
type textarea "x"
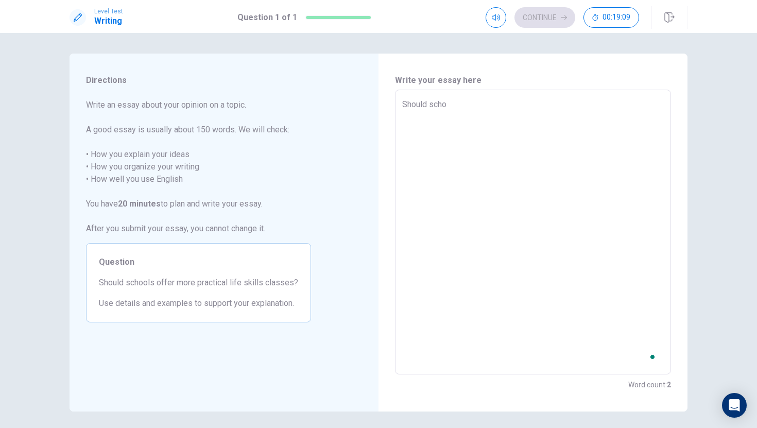
type textarea "Should schoo"
type textarea "x"
type textarea "Should school"
type textarea "x"
type textarea "Should schools"
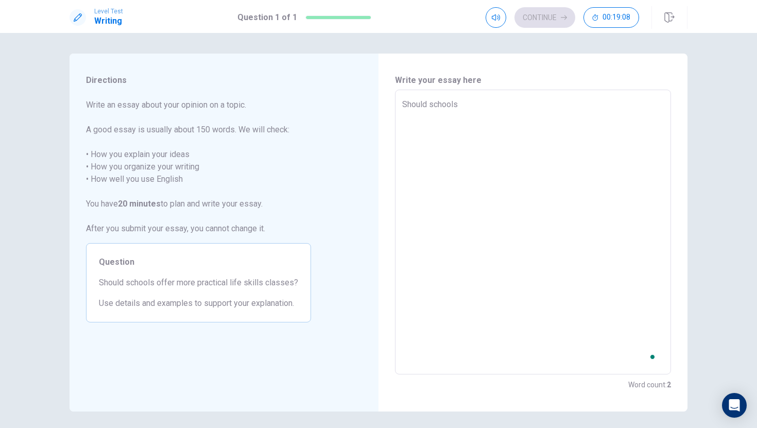
type textarea "x"
type textarea "Should schools"
type textarea "x"
type textarea "Should schools o"
type textarea "x"
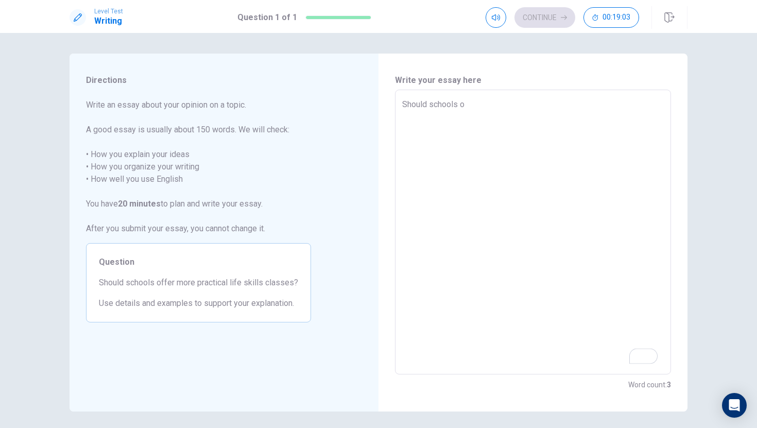
type textarea "Should schools of"
type textarea "x"
type textarea "Should schools off"
type textarea "x"
type textarea "Should schools offe"
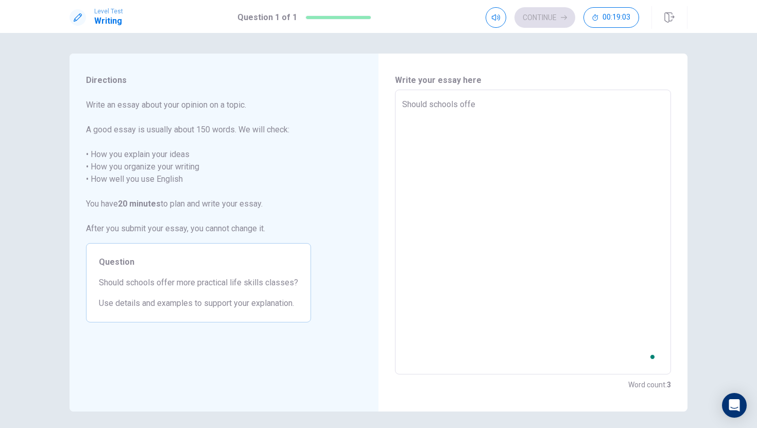
type textarea "x"
type textarea "Should schools offer"
type textarea "x"
type textarea "Should schools offer"
type textarea "x"
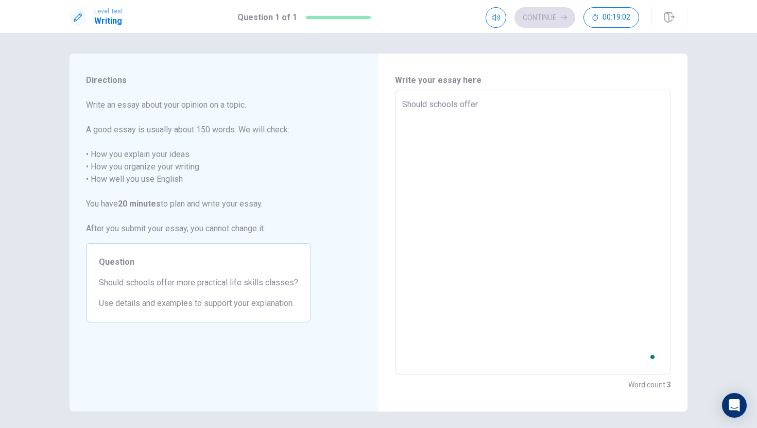
type textarea "Should schools offer m"
type textarea "x"
type textarea "Should schools offer mo"
type textarea "x"
type textarea "Should schools offer mor"
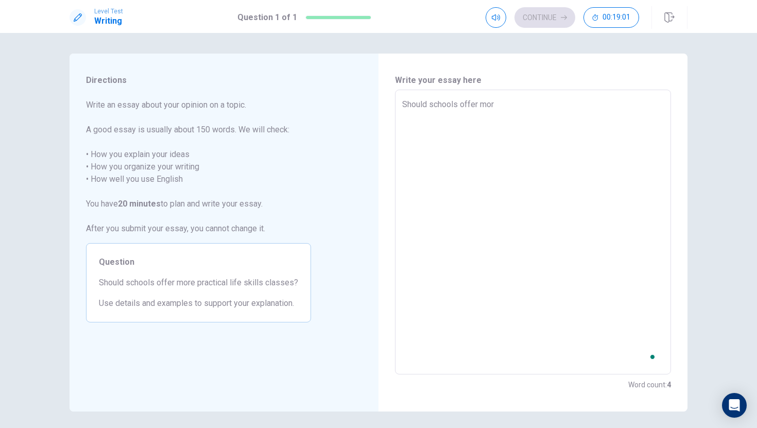
type textarea "x"
type textarea "Should schools offer more"
type textarea "x"
type textarea "Should schools offer more"
type textarea "x"
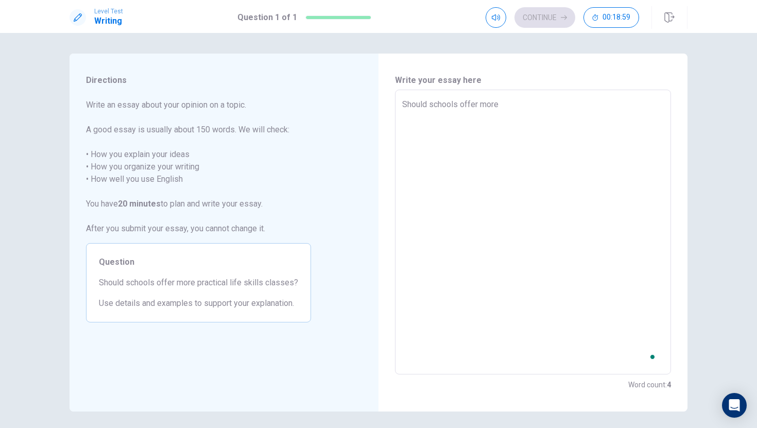
type textarea "Should schools offer more p"
type textarea "x"
type textarea "Should schools offer more pr"
type textarea "x"
type textarea "Should schools offer more pra"
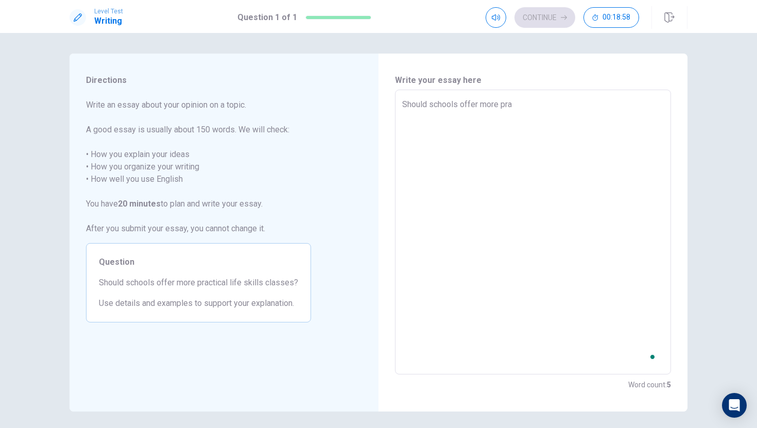
type textarea "x"
type textarea "Should schools offer more prac"
type textarea "x"
type textarea "Should schools offer more pract"
type textarea "x"
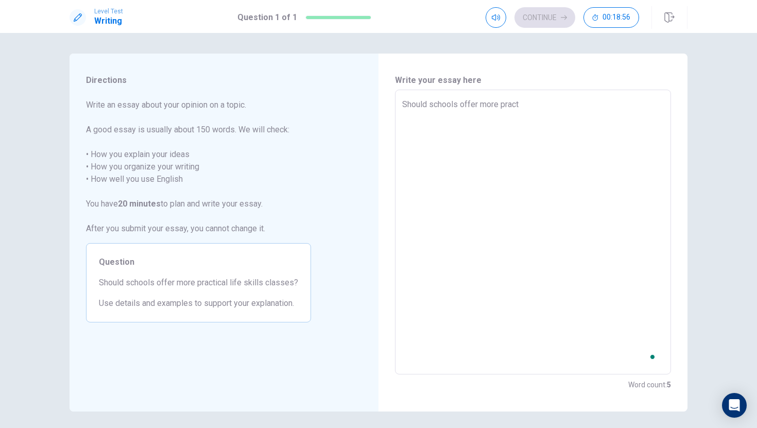
type textarea "Should schools offer more practi"
type textarea "x"
type textarea "Should schools offer more practic"
type textarea "x"
type textarea "Should schools offer more practica"
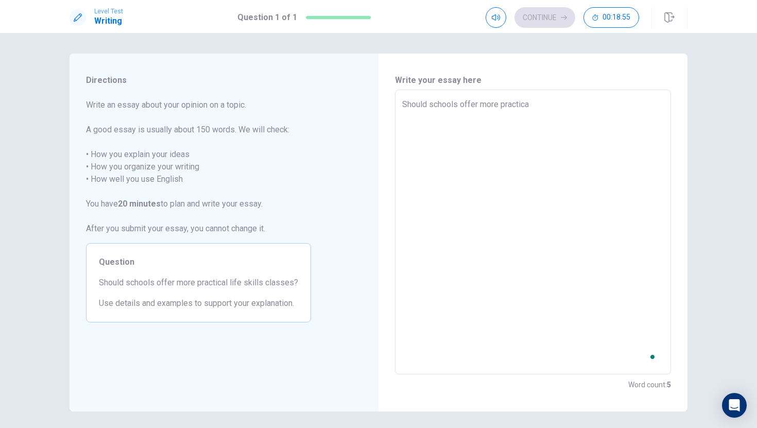
type textarea "x"
type textarea "Should schools offer more practical"
type textarea "x"
type textarea "Should schools offer more practical"
type textarea "x"
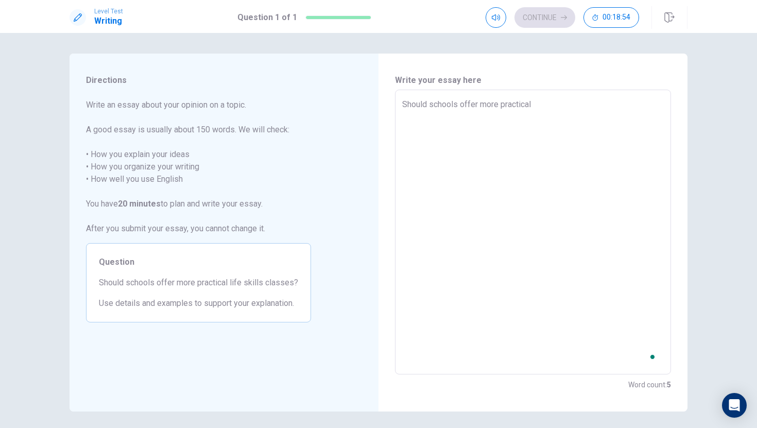
type textarea "Should schools offer more practical l"
type textarea "x"
type textarea "Should schools offer more practical li"
type textarea "x"
type textarea "Should schools offer more practical lif"
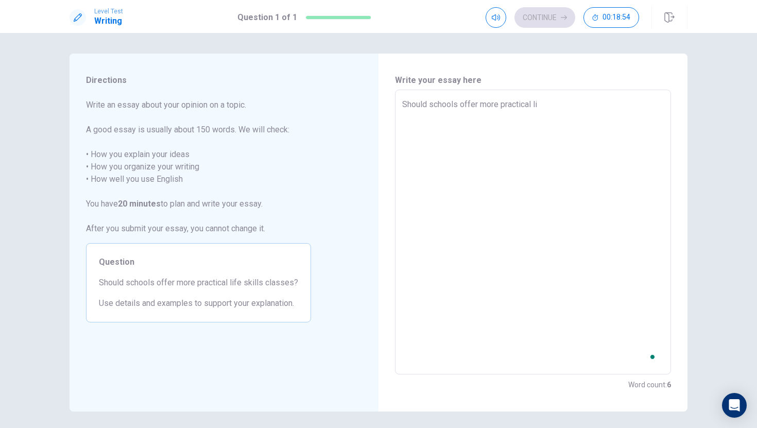
type textarea "x"
type textarea "Should schools offer more practical life"
type textarea "x"
type textarea "Should schools offer more practical life"
type textarea "x"
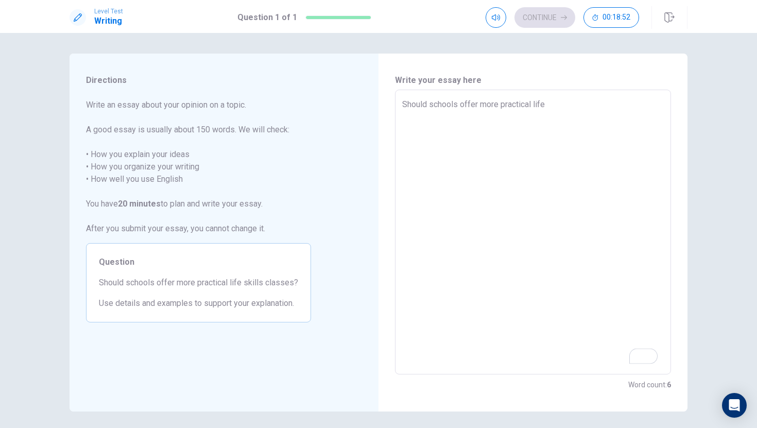
type textarea "Should schools offer more practical life s"
type textarea "x"
type textarea "Should schools offer more practical life sk"
type textarea "x"
type textarea "Should schools offer more practical life ski"
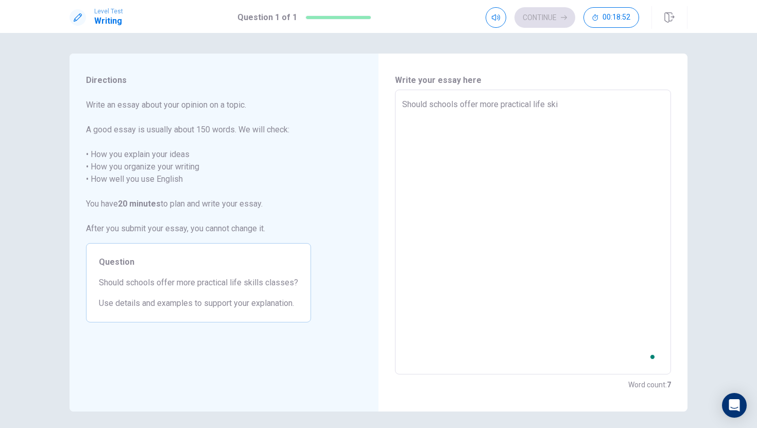
type textarea "x"
type textarea "Should schools offer more practical life skil"
type textarea "x"
type textarea "Should schools offer more practical life skill"
type textarea "x"
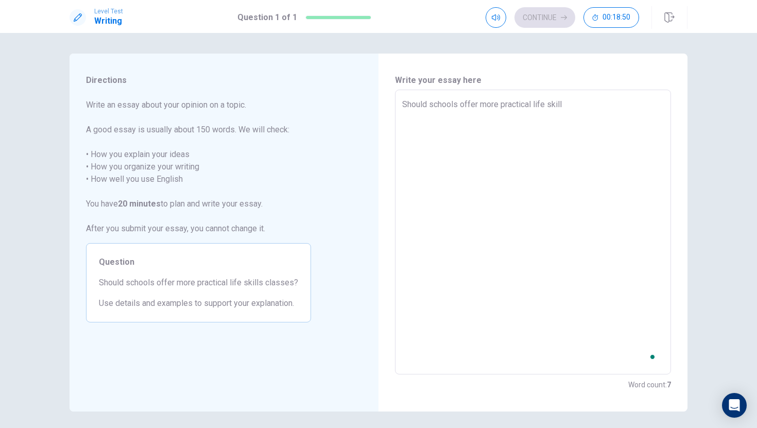
type textarea "Should schools offer more practical life skills"
type textarea "x"
type textarea "Should schools offer more practical life skills"
type textarea "x"
type textarea "Should schools offer more practical life skills c"
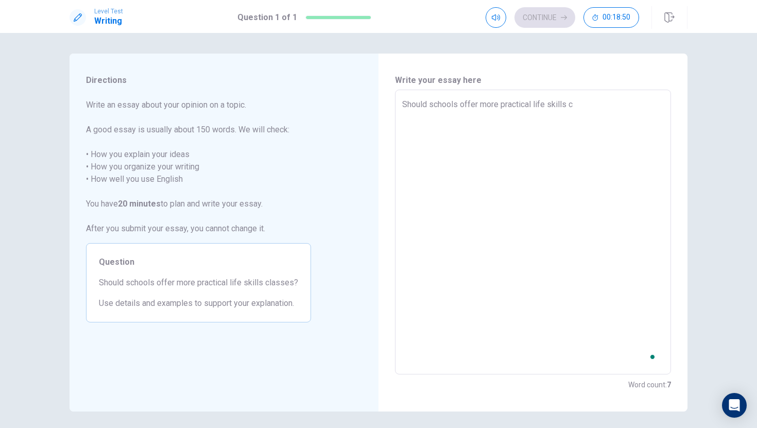
type textarea "x"
type textarea "Should schools offer more practical life skills cl"
type textarea "x"
type textarea "Should schools offer more practical life skills cla"
type textarea "x"
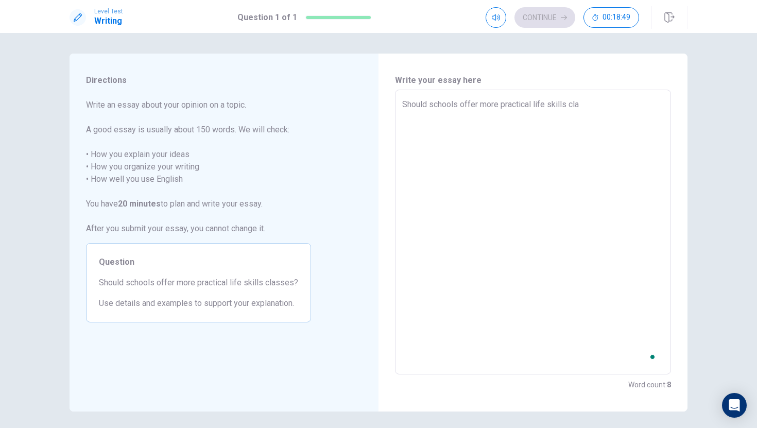
type textarea "Should schools offer more practical life skills clas"
type textarea "x"
type textarea "Should schools offer more practical life skills class"
type textarea "x"
type textarea "Should schools offer more practical life skills classe"
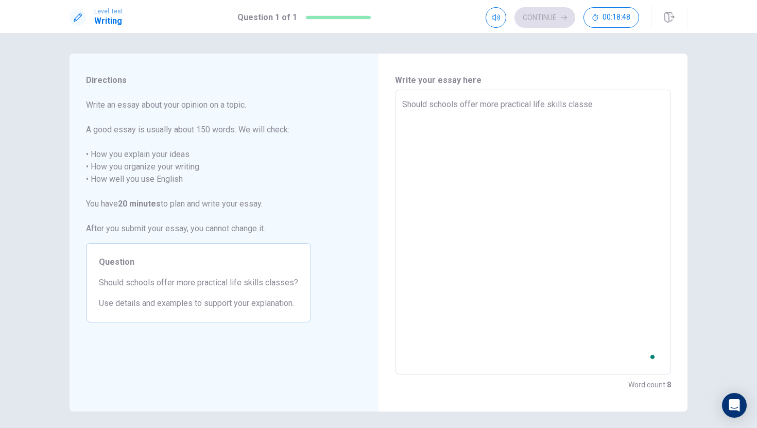
type textarea "x"
type textarea "Should schools offer more practical life skills classes"
type textarea "x"
type textarea "Should schools offer more practical life skills classes"
type textarea "x"
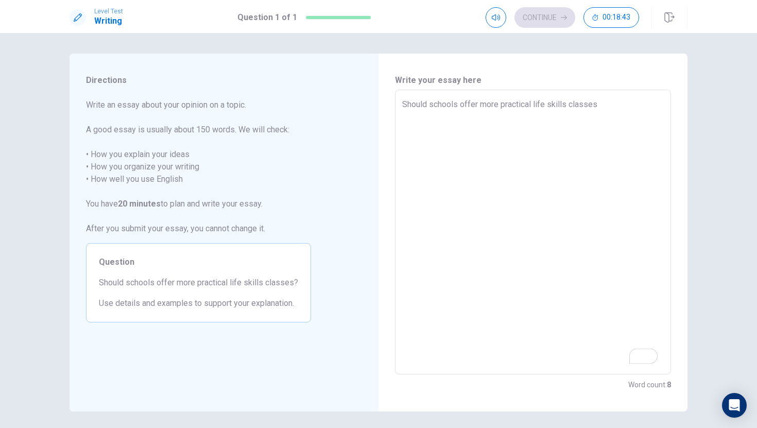
type textarea "Should schools offer more practical life skills classes"
type textarea "x"
type textarea "Should schools offer more practical life skills classes"
type textarea "x"
type textarea "Should schools offer more practical life skills classes"
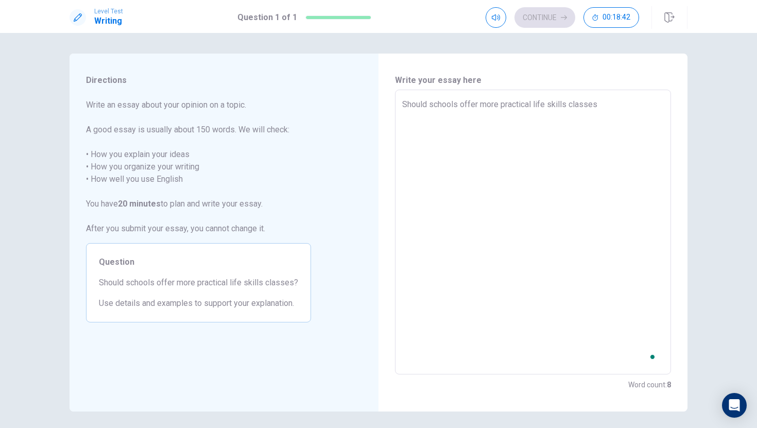
type textarea "x"
type textarea "Should schools offer more practical life skills classes"
type textarea "x"
type textarea "Should schools offer more practical life skills classes"
type textarea "x"
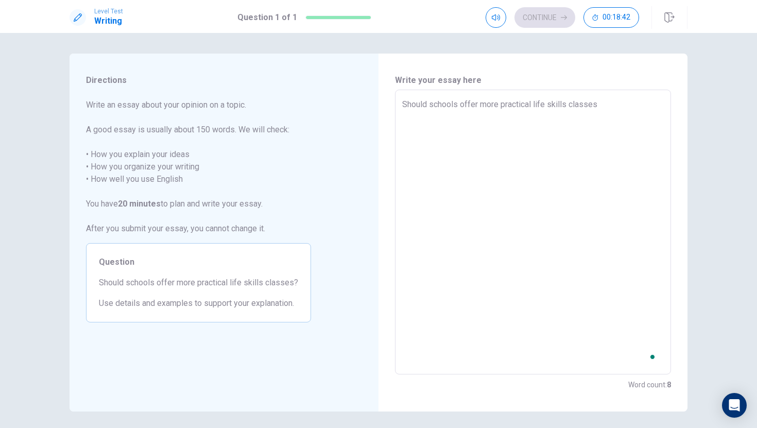
type textarea "Should schools offer more practical life skills classes"
type textarea "x"
type textarea "Should schools offer more practical life skills classes"
type textarea "x"
type textarea "Should schools offer more practical life skills classes"
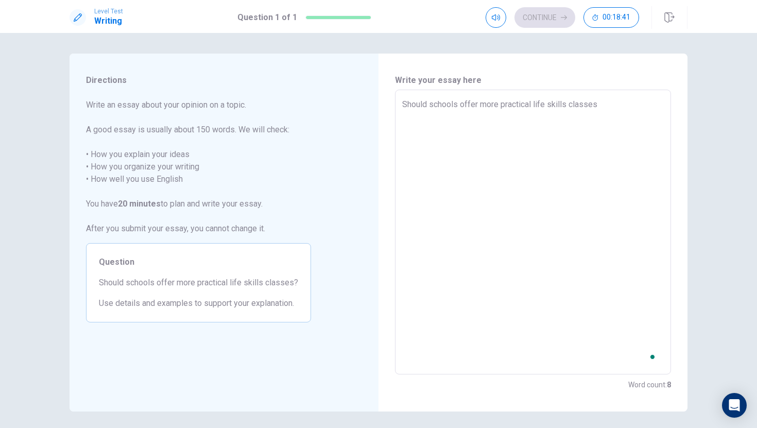
type textarea "x"
type textarea "Should schools offer more practical life skills classes"
type textarea "x"
type textarea "Should schools offer more practical life skills classes i"
type textarea "x"
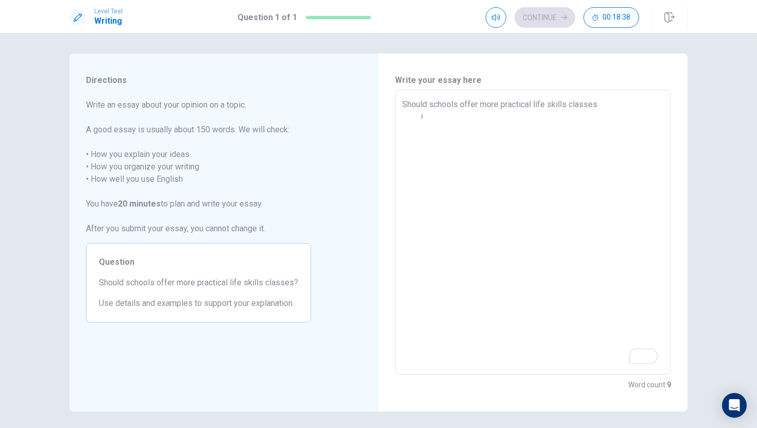
type textarea "Should schools offer more practical life skills classes in"
type textarea "x"
type textarea "Should schools offer more practical life skills classes in"
type textarea "x"
type textarea "Should schools offer more practical life skills classes in m"
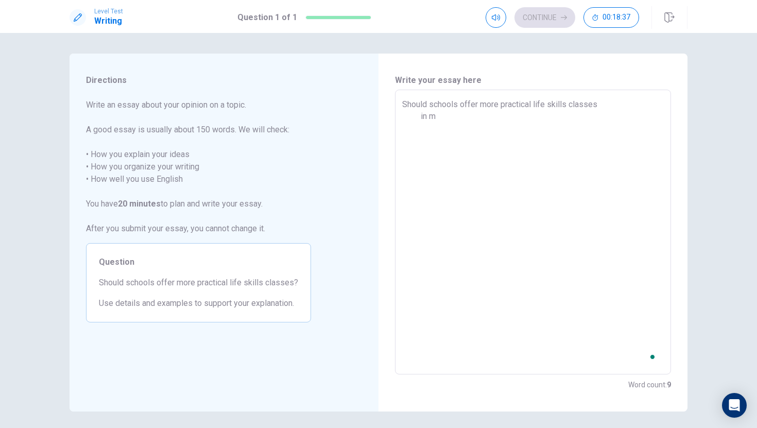
type textarea "x"
type textarea "Should schools offer more practical life skills classes in my"
type textarea "x"
type textarea "Should schools offer more practical life skills classes in my"
type textarea "x"
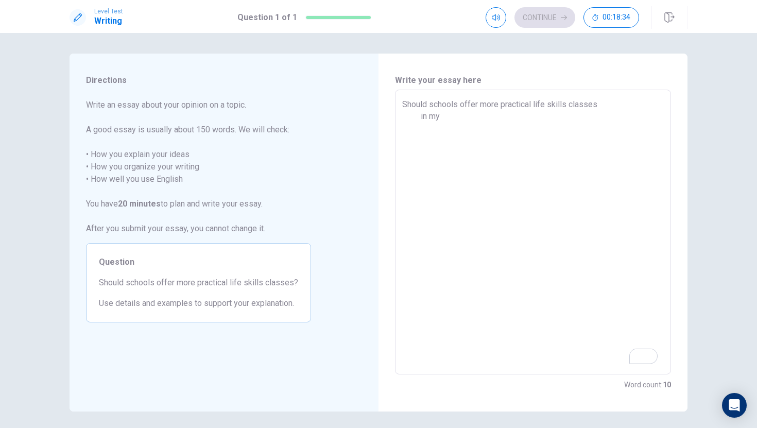
type textarea "Should schools offer more practical life skills classes in my o"
type textarea "x"
type textarea "Should schools offer more practical life skills classes in my op"
type textarea "x"
type textarea "Should schools offer more practical life skills classes in my opi"
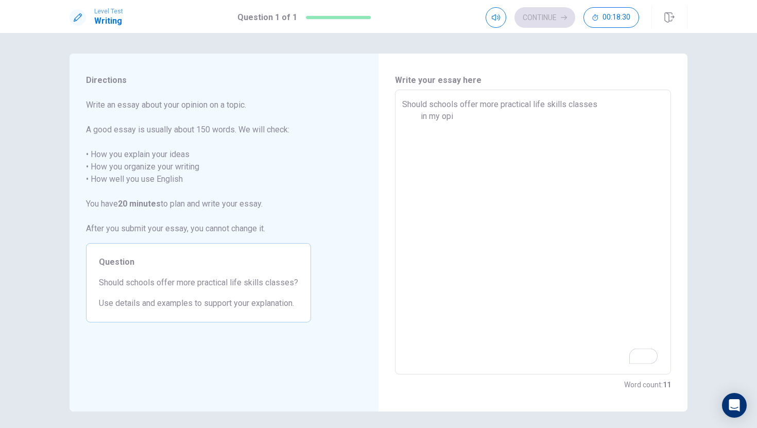
type textarea "x"
type textarea "Should schools offer more practical life skills classes in my opin"
type textarea "x"
type textarea "Should schools offer more practical life skills classes in my opini"
type textarea "x"
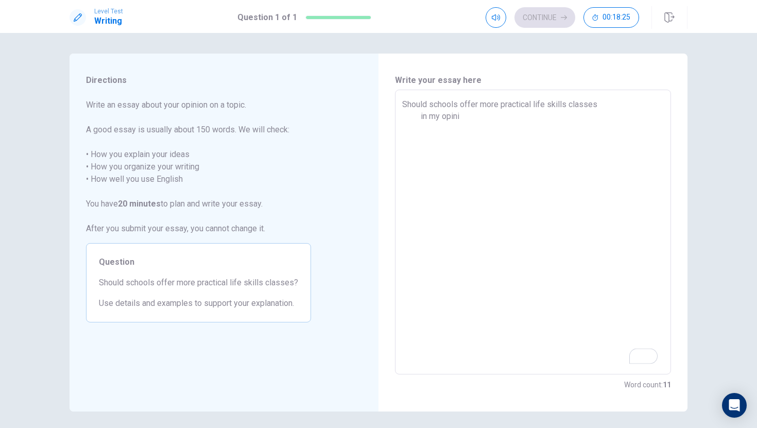
type textarea "Should schools offer more practical life skills classes in my opinio"
type textarea "x"
type textarea "Should schools offer more practical life skills classes in my opinion"
type textarea "x"
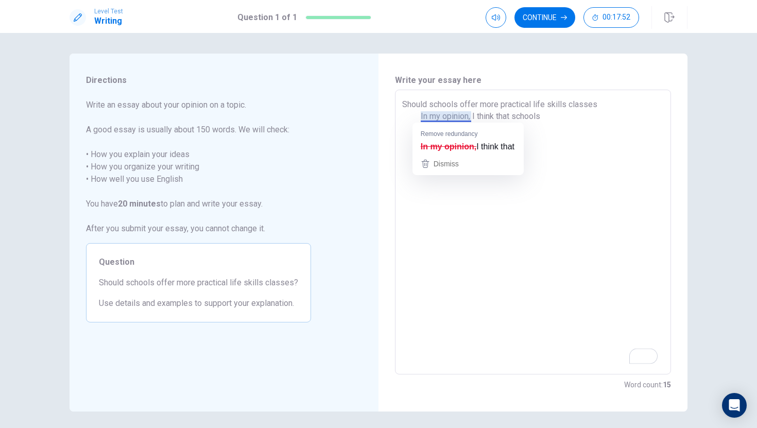
click at [444, 117] on textarea "Should schools offer more practical life skills classes In my opinion, I think …" at bounding box center [533, 232] width 262 height 268
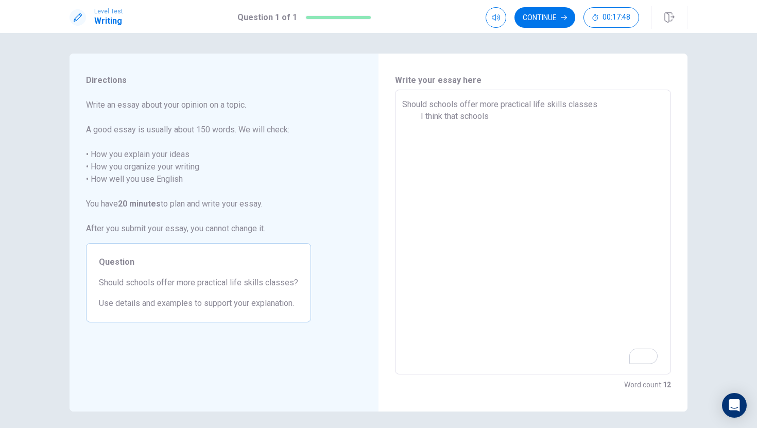
click at [494, 117] on textarea "Should schools offer more practical life skills classes I think that schools" at bounding box center [533, 232] width 262 height 268
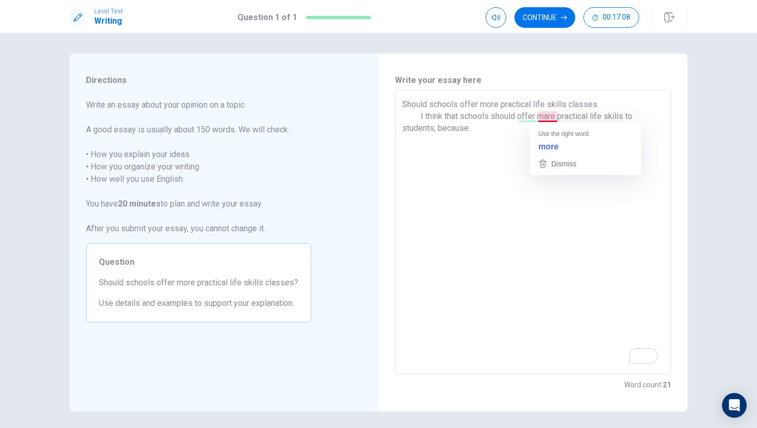
click at [554, 117] on textarea "Should schools offer more practical life skills classes I think that schools sh…" at bounding box center [533, 232] width 262 height 268
click at [527, 121] on textarea "Should schools offer more practical life skills classes I think that schools sh…" at bounding box center [533, 232] width 262 height 268
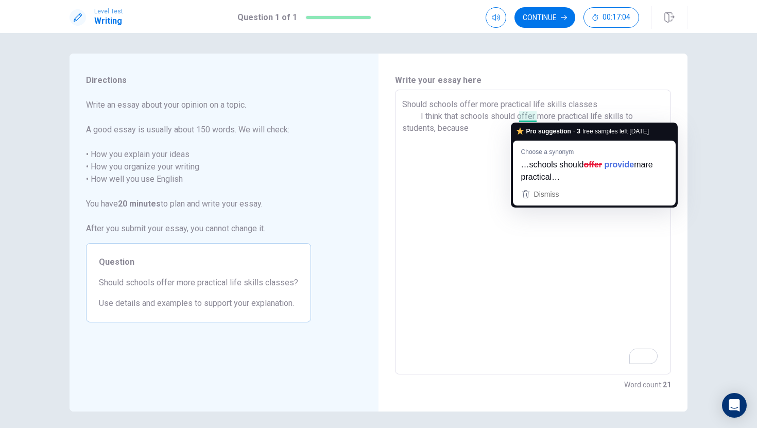
click at [530, 120] on textarea "Should schools offer more practical life skills classes I think that schools sh…" at bounding box center [533, 232] width 262 height 268
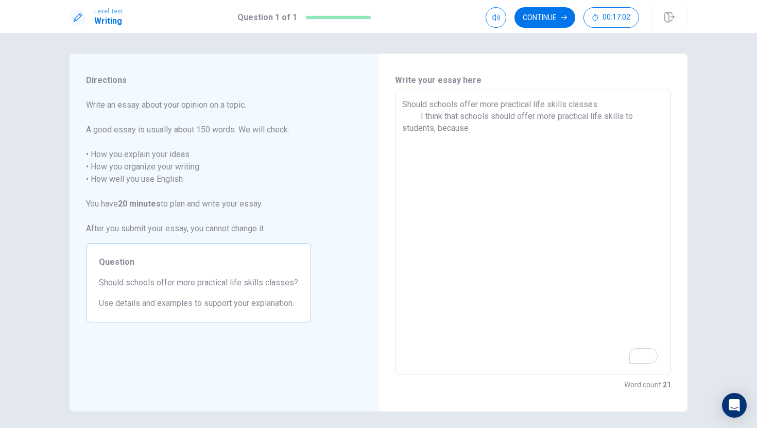
click at [530, 118] on textarea "Should schools offer more practical life skills classes I think that schools sh…" at bounding box center [533, 232] width 262 height 268
click at [474, 135] on textarea "Should schools offer more practical life skills classes I think that schools sh…" at bounding box center [533, 232] width 262 height 268
click at [581, 136] on textarea "Should schools offer more practical life skills classes I think that schools sh…" at bounding box center [533, 232] width 262 height 268
click at [581, 132] on textarea "Should schools offer more practical life skills classes I think that schools sh…" at bounding box center [533, 232] width 262 height 268
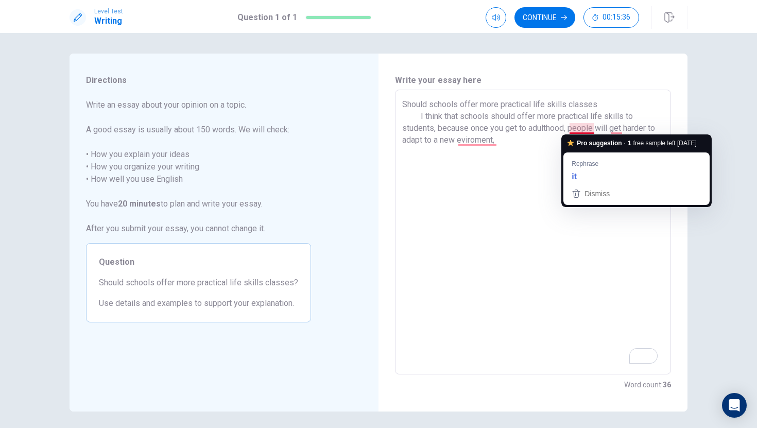
click at [583, 228] on textarea "Should schools offer more practical life skills classes I think that schools sh…" at bounding box center [533, 232] width 262 height 268
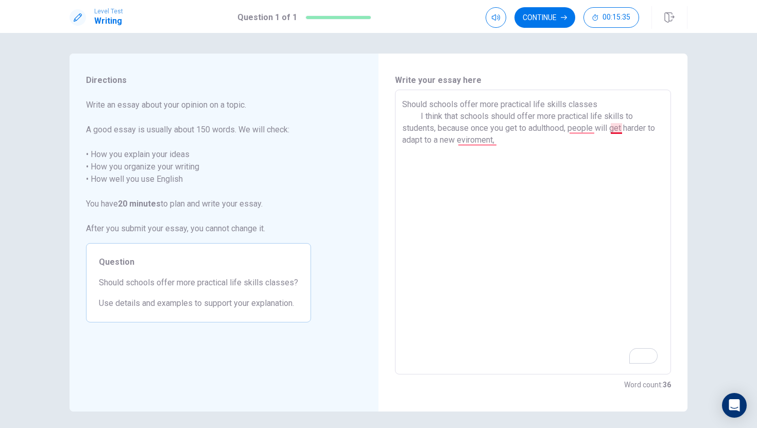
click at [618, 132] on textarea "Should schools offer more practical life skills classes I think that schools sh…" at bounding box center [533, 232] width 262 height 268
click at [479, 143] on textarea "Should schools offer more practical life skills classes I think that schools sh…" at bounding box center [533, 232] width 262 height 268
click at [577, 132] on textarea "Should schools offer more practical life skills classes I think that schools sh…" at bounding box center [533, 232] width 262 height 268
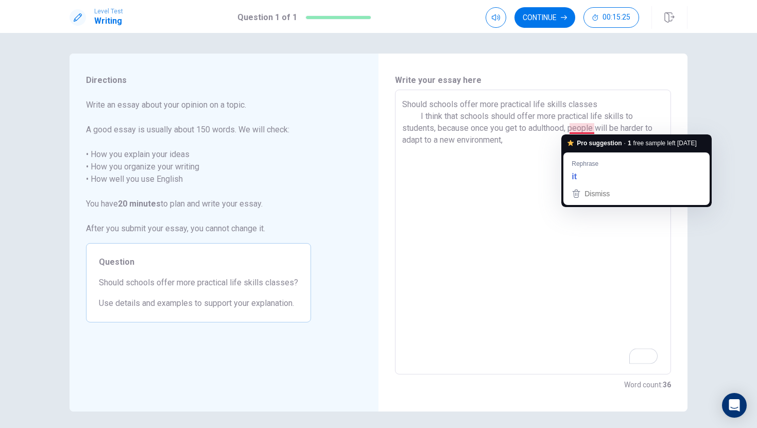
click at [576, 127] on textarea "Should schools offer more practical life skills classes I think that schools sh…" at bounding box center [533, 232] width 262 height 268
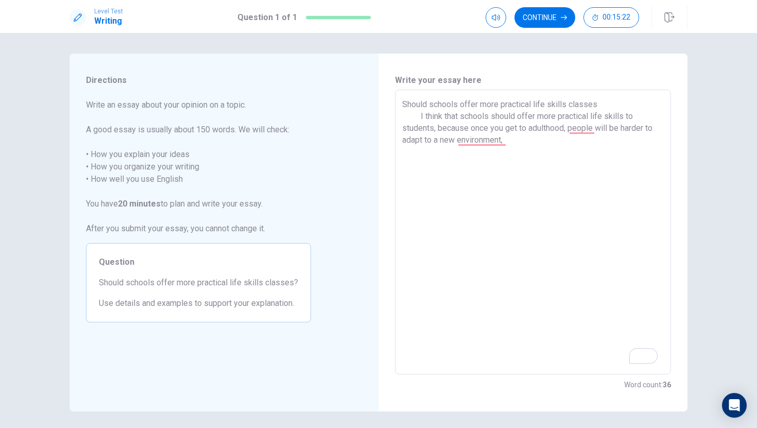
click at [491, 145] on textarea "Should schools offer more practical life skills classes I think that schools sh…" at bounding box center [533, 232] width 262 height 268
click at [487, 144] on textarea "Should schools offer more practical life skills classes I think that schools sh…" at bounding box center [533, 232] width 262 height 268
click at [589, 167] on textarea "Should schools offer more practical life skills classes I think that schools sh…" at bounding box center [533, 232] width 262 height 268
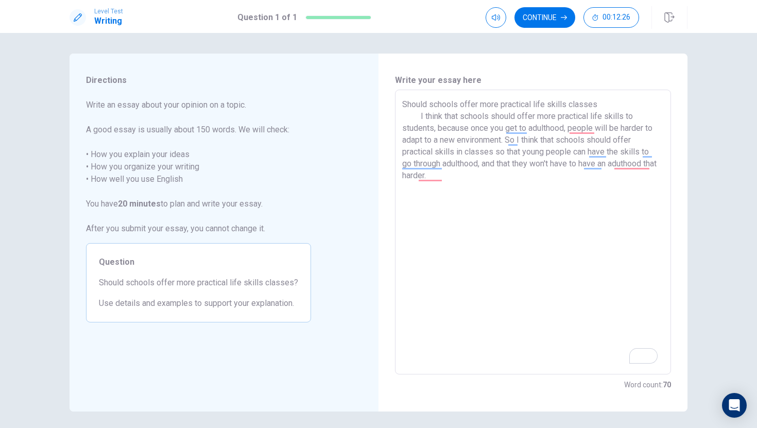
click at [435, 179] on textarea "Should schools offer more practical life skills classes I think that schools sh…" at bounding box center [533, 232] width 262 height 268
click at [423, 180] on textarea "Should schools offer more practical life skills classes I think that schools sh…" at bounding box center [533, 232] width 262 height 268
click at [624, 168] on textarea "Should schools offer more practical life skills classes I think that schools sh…" at bounding box center [533, 232] width 262 height 268
click at [538, 167] on textarea "Should schools offer more practical life skills classes I think that schools sh…" at bounding box center [533, 232] width 262 height 268
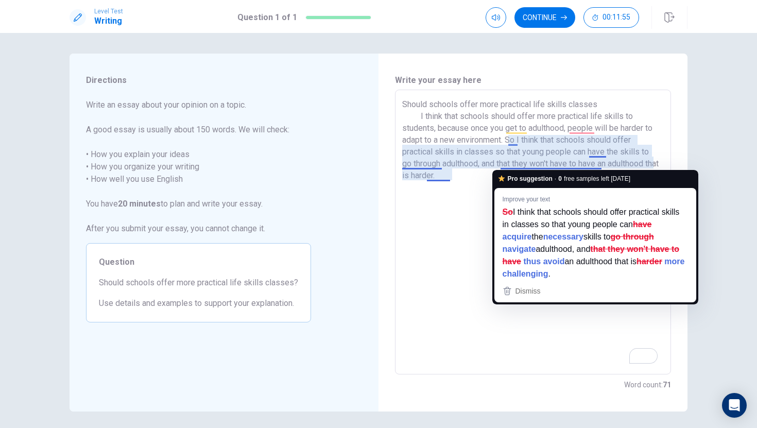
click at [532, 165] on textarea "Should schools offer more practical life skills classes I think that schools sh…" at bounding box center [533, 232] width 262 height 268
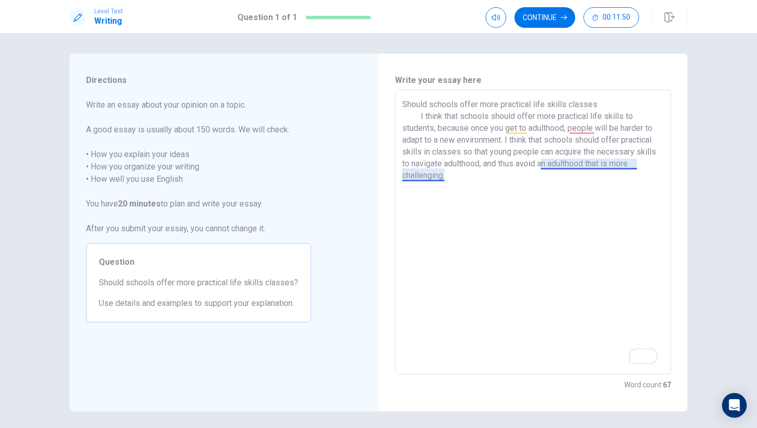
click at [559, 167] on textarea "Should schools offer more practical life skills classes I think that schools sh…" at bounding box center [533, 232] width 262 height 268
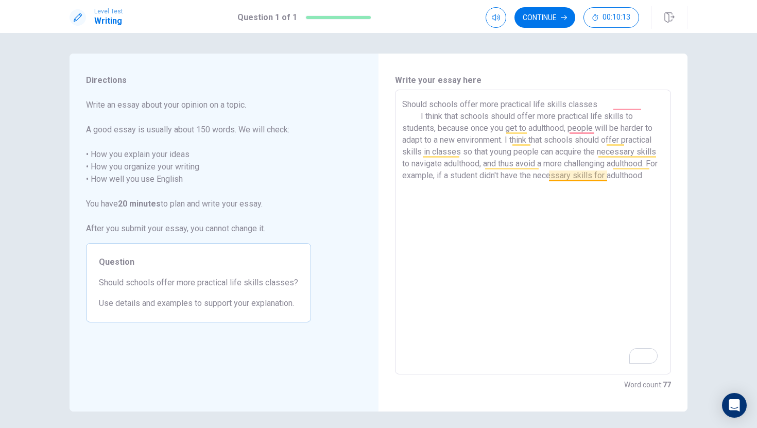
click at [601, 177] on textarea "Should schools offer more practical life skills classes I think that schools sh…" at bounding box center [533, 232] width 262 height 268
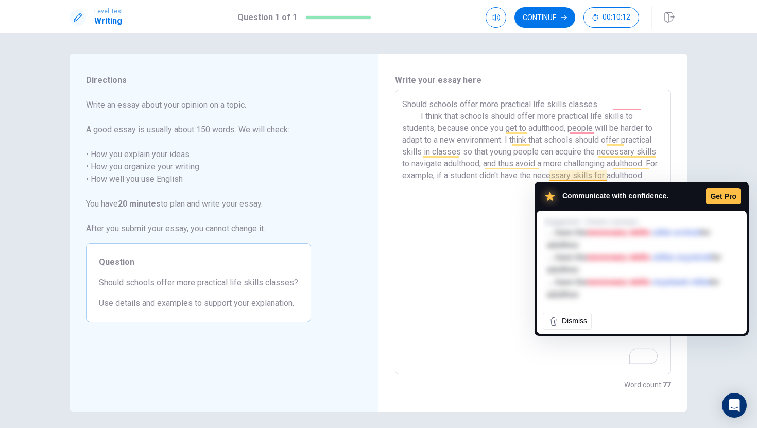
click at [513, 236] on textarea "Should schools offer more practical life skills classes I think that schools sh…" at bounding box center [533, 232] width 262 height 268
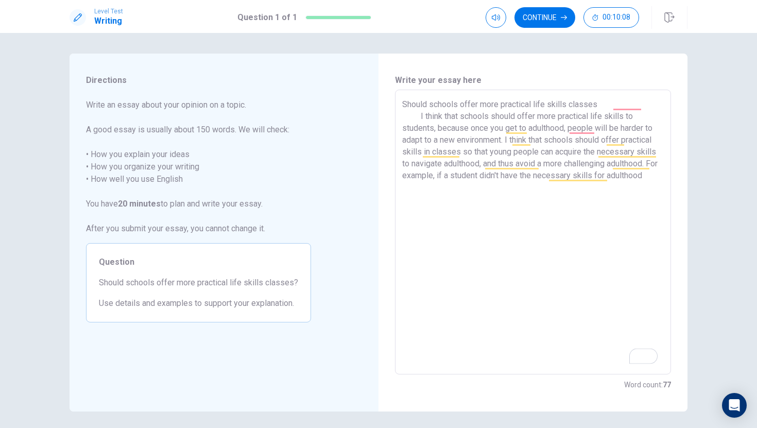
click at [627, 110] on textarea "Should schools offer more practical life skills classes I think that schools sh…" at bounding box center [533, 232] width 262 height 268
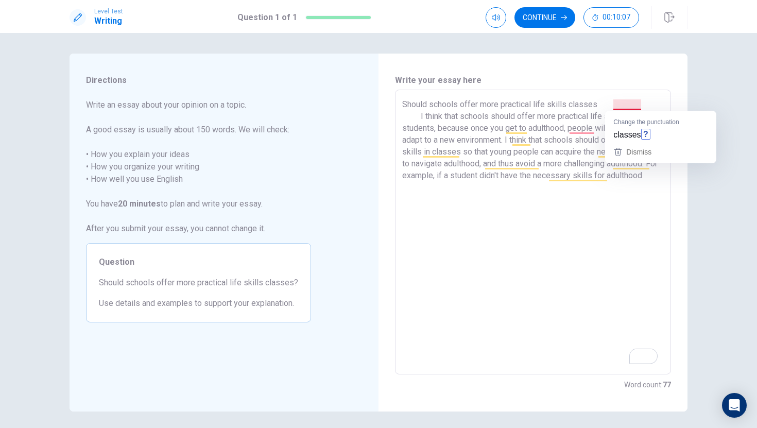
click at [627, 107] on textarea "Should schools offer more practical life skills classes I think that schools sh…" at bounding box center [533, 232] width 262 height 268
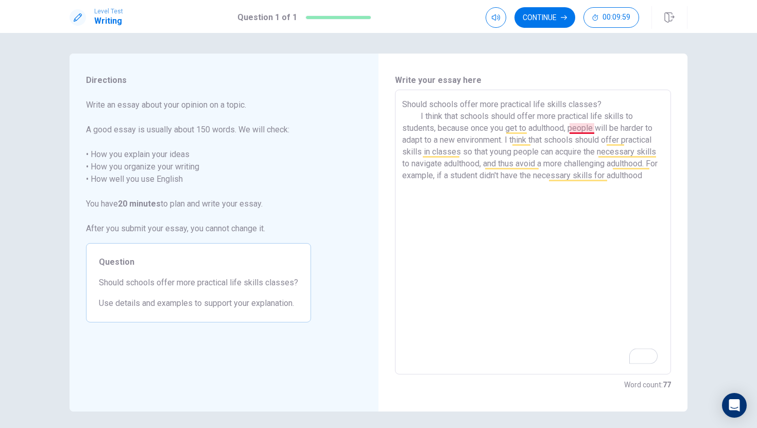
click at [589, 131] on textarea "Should schools offer more practical life skills classes? I think that schools s…" at bounding box center [533, 232] width 262 height 268
click at [657, 181] on textarea "Should schools offer more practical life skills classes? I think that schools s…" at bounding box center [533, 232] width 262 height 268
click at [598, 193] on textarea "Should schools offer more practical life skills classes? I think that schools s…" at bounding box center [533, 232] width 262 height 268
click at [598, 198] on textarea "Should schools offer more practical life skills classes? I think that schools s…" at bounding box center [533, 232] width 262 height 268
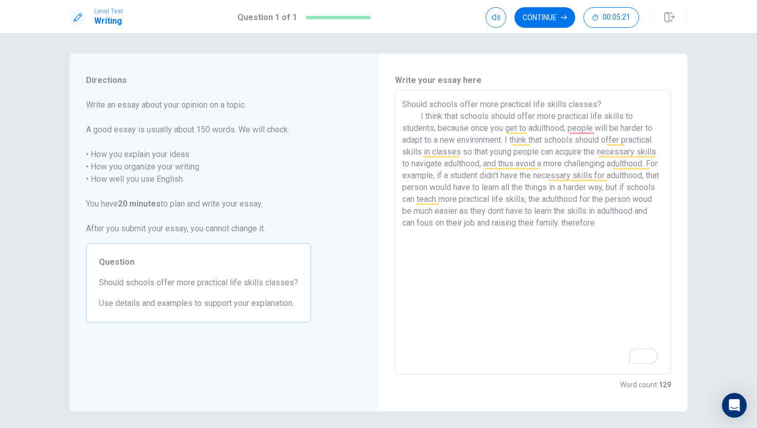
click at [404, 235] on textarea "Should schools offer more practical life skills classes? I think that schools s…" at bounding box center [533, 232] width 262 height 268
click at [440, 236] on textarea "Should schools offer more practical life skills classes? I think that schools s…" at bounding box center [533, 232] width 262 height 268
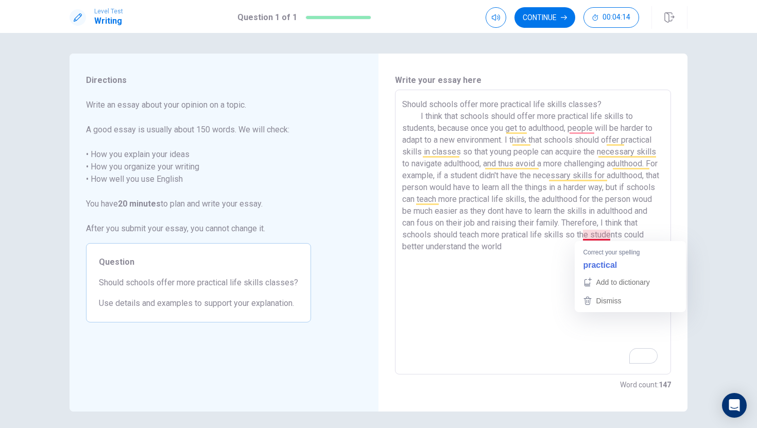
click at [595, 238] on textarea "Should schools offer more practical life skills classes? I think that schools s…" at bounding box center [533, 232] width 262 height 268
click at [582, 249] on textarea "Should schools offer more practical life skills classes? I think that schools s…" at bounding box center [533, 232] width 262 height 268
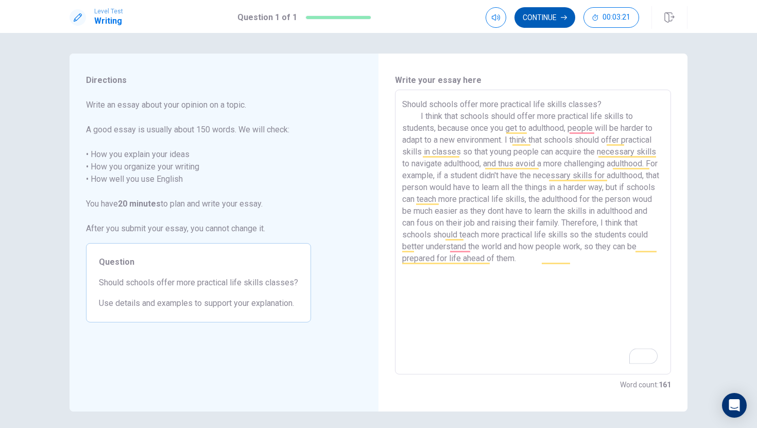
type textarea "Should schools offer more practical life skills classes? I think that schools s…"
click at [564, 23] on button "Continue" at bounding box center [544, 17] width 61 height 21
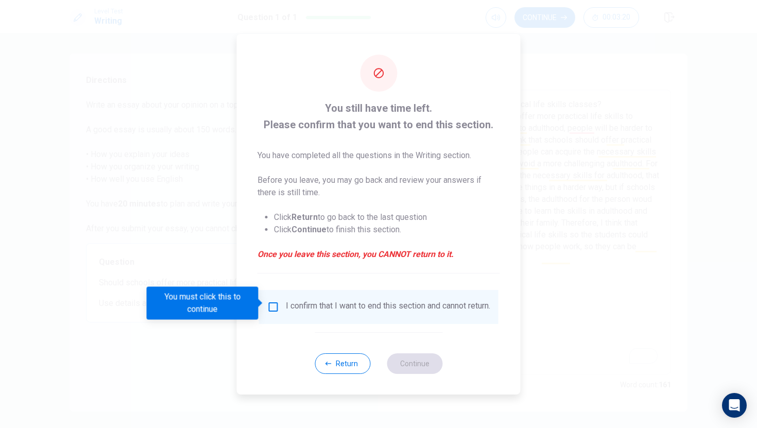
click at [276, 304] on input "You must click this to continue" at bounding box center [273, 307] width 12 height 12
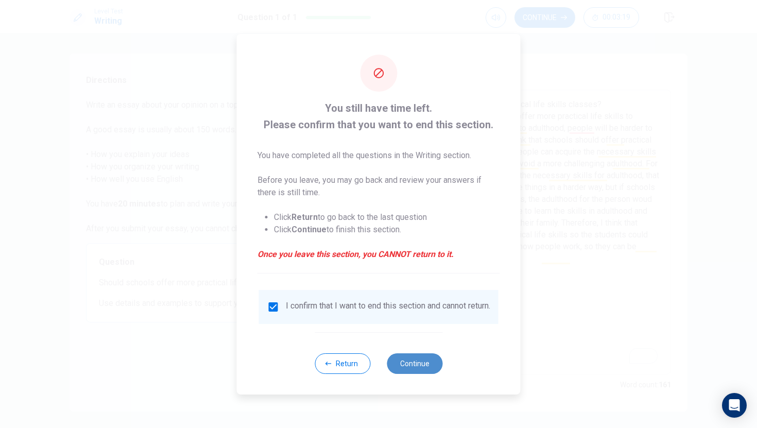
click at [406, 373] on button "Continue" at bounding box center [415, 363] width 56 height 21
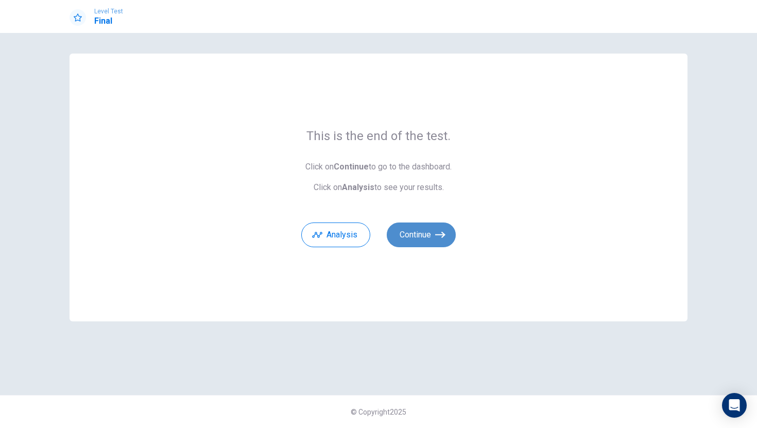
click at [439, 241] on button "Continue" at bounding box center [421, 234] width 69 height 25
